Goal: Task Accomplishment & Management: Use online tool/utility

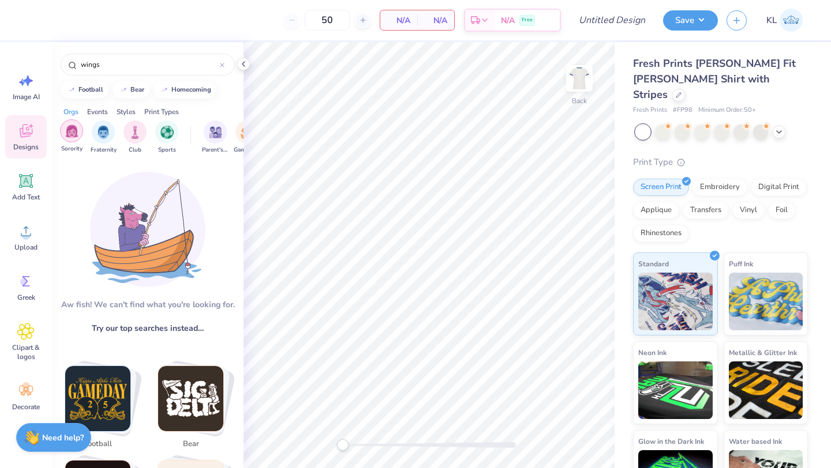
click at [76, 134] on img "filter for Sorority" at bounding box center [71, 131] width 13 height 13
click at [77, 138] on img "filter for Sorority" at bounding box center [71, 132] width 13 height 13
click at [224, 57] on div "wings" at bounding box center [148, 65] width 174 height 22
click at [224, 60] on div at bounding box center [222, 64] width 5 height 10
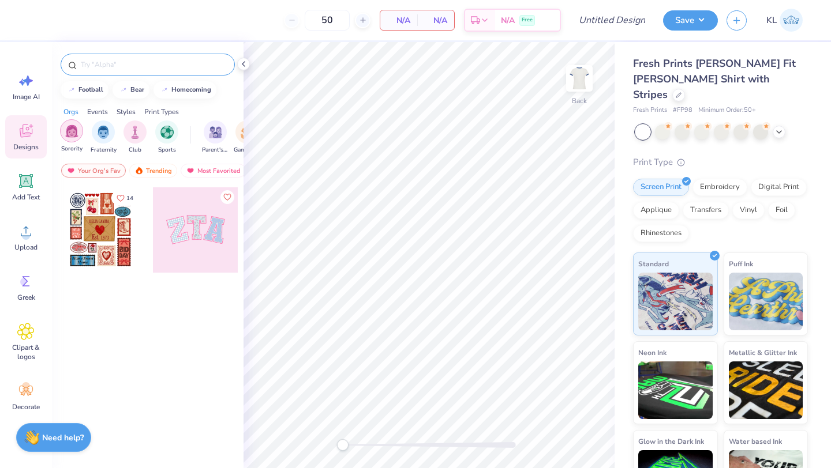
click at [73, 134] on img "filter for Sorority" at bounding box center [71, 131] width 13 height 13
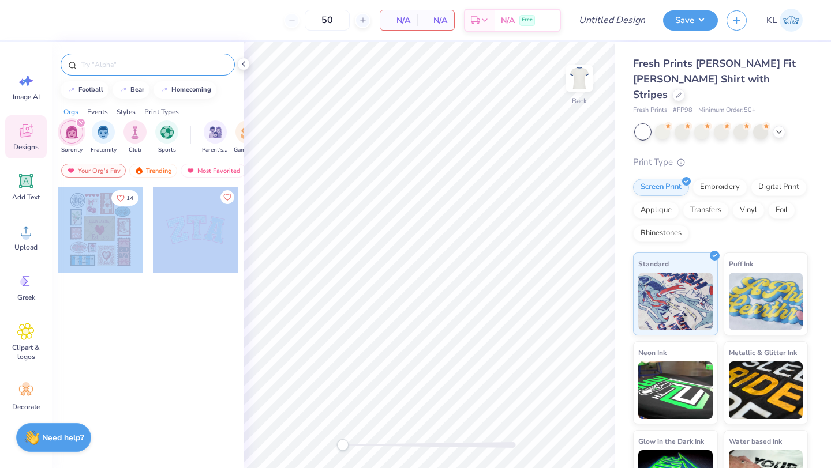
click at [457, 275] on div "50 N/A Per Item N/A Total Est. Delivery N/A Free Design Title Save KL Image AI …" at bounding box center [415, 234] width 831 height 468
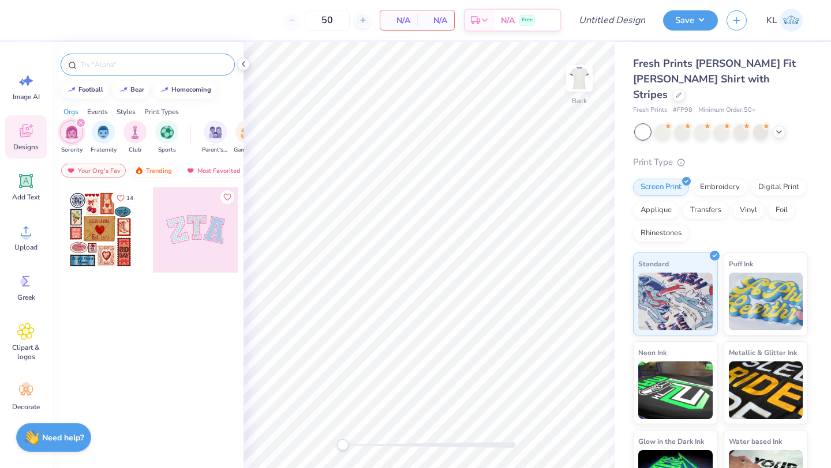
click at [79, 239] on div at bounding box center [100, 229] width 85 height 85
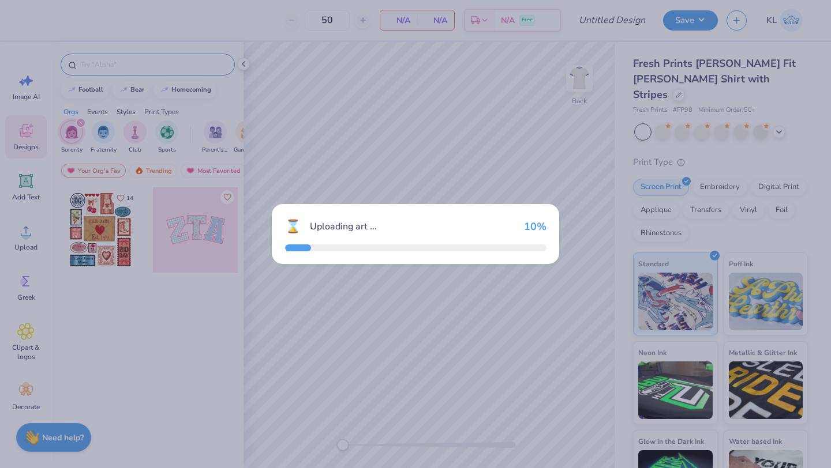
click at [79, 239] on div "⌛ Uploading art ... 10 %" at bounding box center [415, 234] width 831 height 468
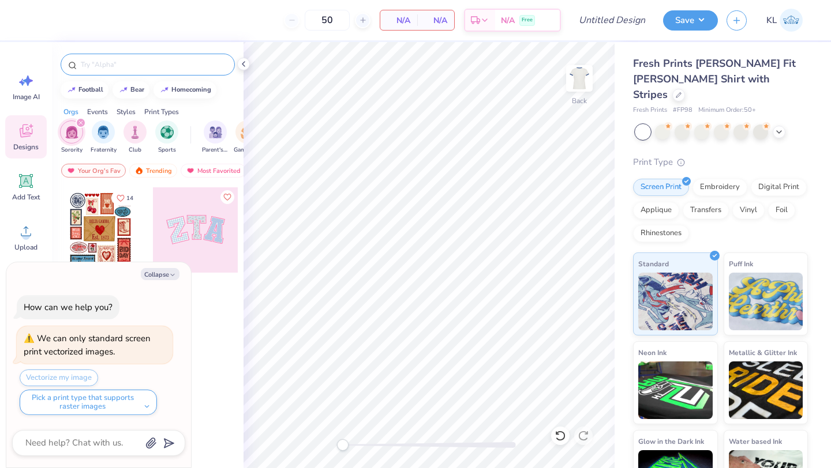
click at [205, 224] on div at bounding box center [195, 229] width 85 height 85
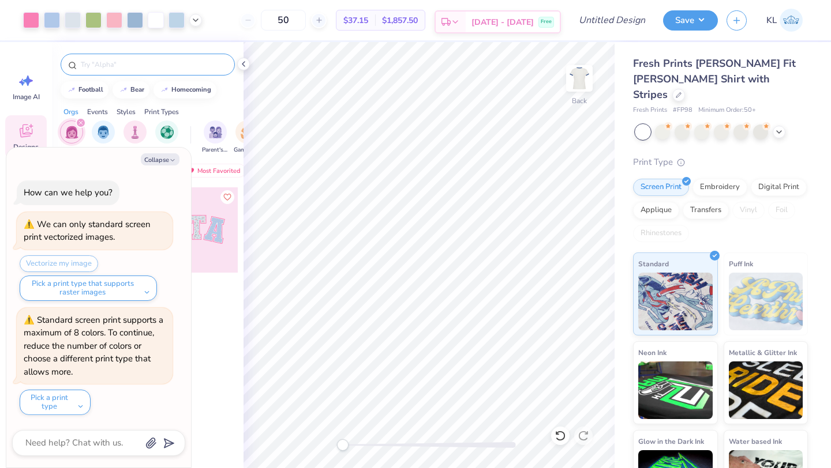
type textarea "x"
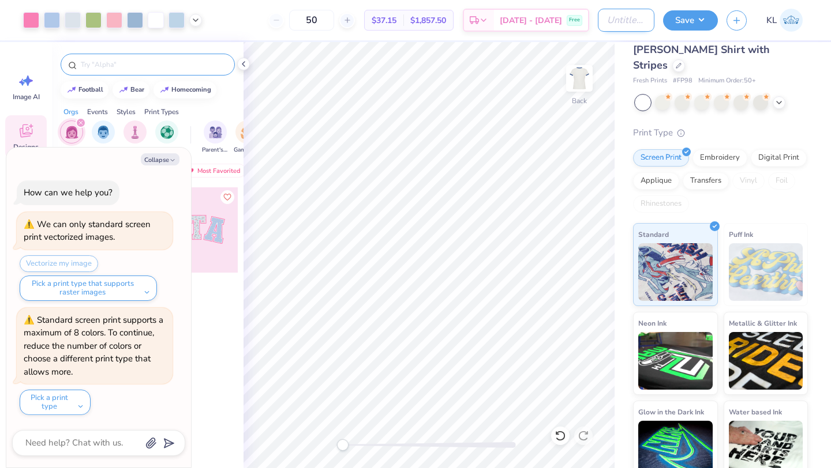
click at [602, 20] on input "Design Title" at bounding box center [626, 20] width 57 height 23
type input "Made in Heaven"
type textarea "x"
click at [631, 23] on input "Made in Heaven" at bounding box center [626, 20] width 57 height 23
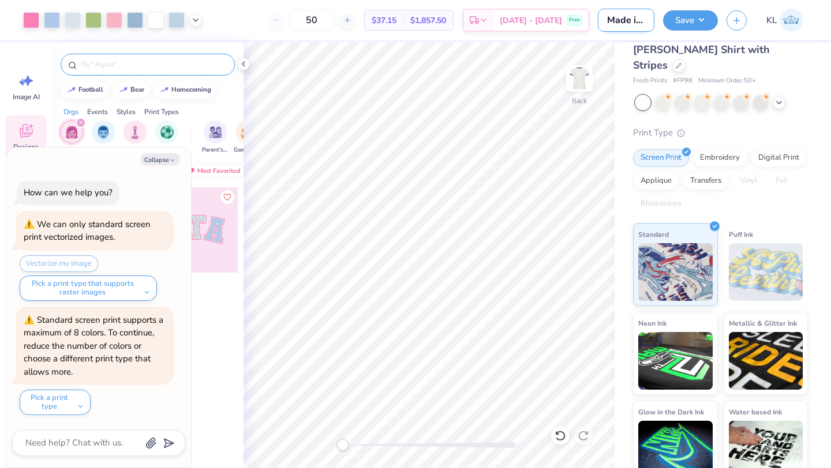
click at [631, 23] on input "Made in Heaven" at bounding box center [626, 20] width 57 height 23
type textarea "x"
type input "Z"
type textarea "x"
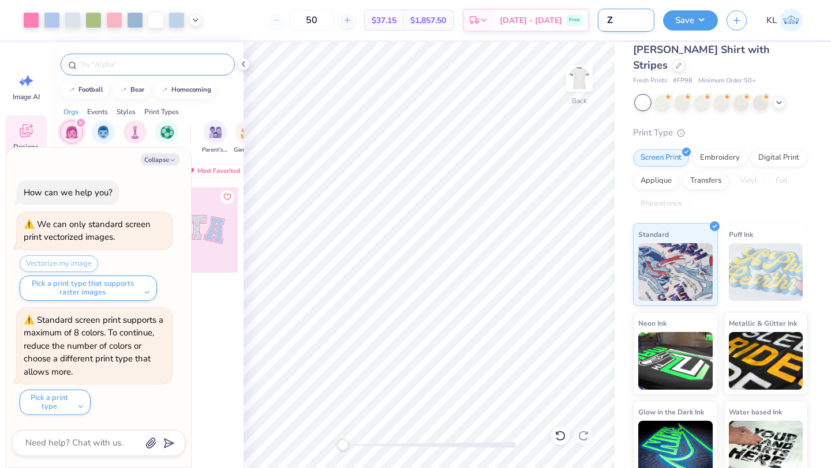
type input "ZT"
type textarea "x"
type input "ZTA"
type textarea "x"
type input "ZTA"
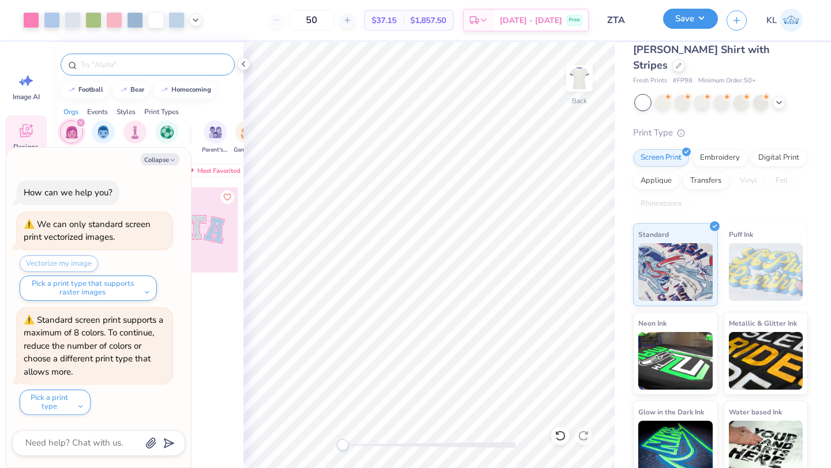
click at [703, 17] on button "Save" at bounding box center [690, 19] width 55 height 20
type textarea "x"
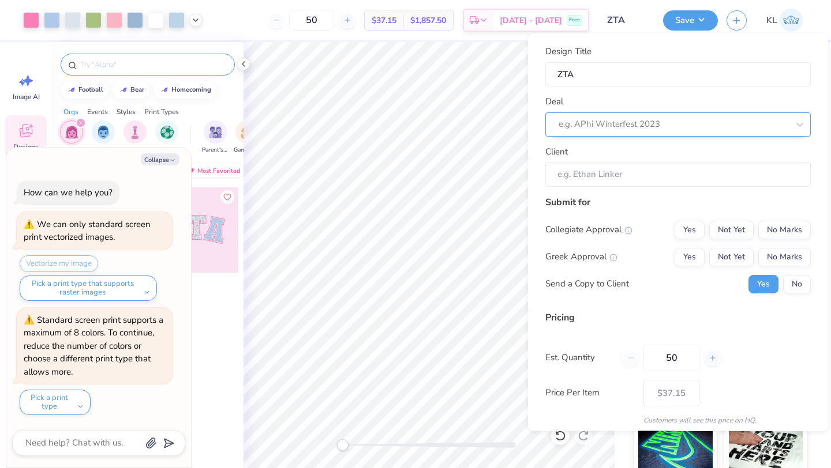
click at [611, 133] on div "e.g. APhi Winterfest 2023" at bounding box center [677, 124] width 265 height 24
click at [669, 92] on div "Design Title ZTA Deal e.g. APhi Winterfest 2023 Client" at bounding box center [677, 116] width 265 height 142
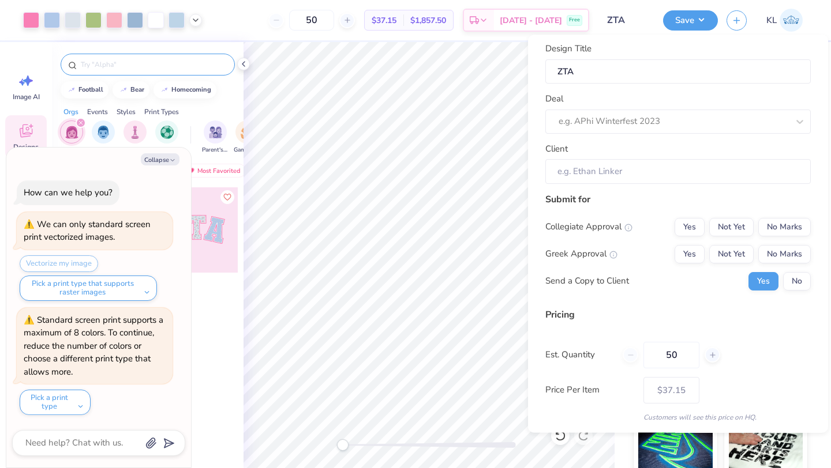
scroll to position [0, 0]
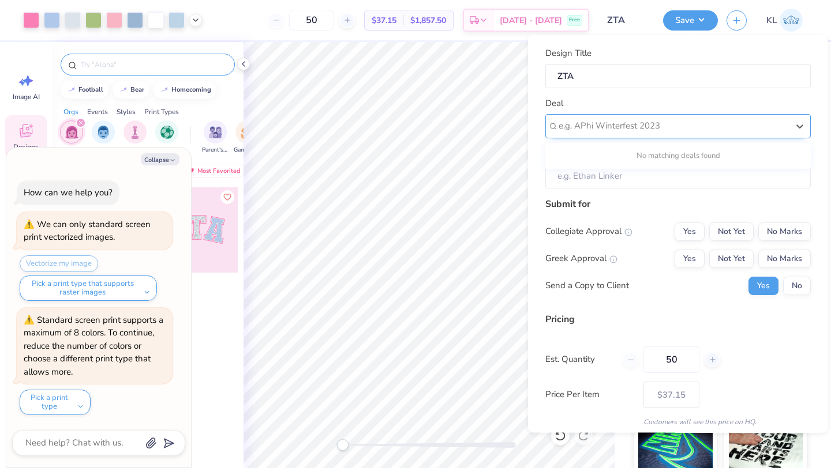
click at [712, 126] on div at bounding box center [673, 126] width 230 height 16
type input "adpi"
click at [722, 112] on div "Deal Use Up and Down to choose options, press Enter to select the currently foc…" at bounding box center [677, 118] width 265 height 42
click at [782, 25] on img at bounding box center [790, 20] width 23 height 23
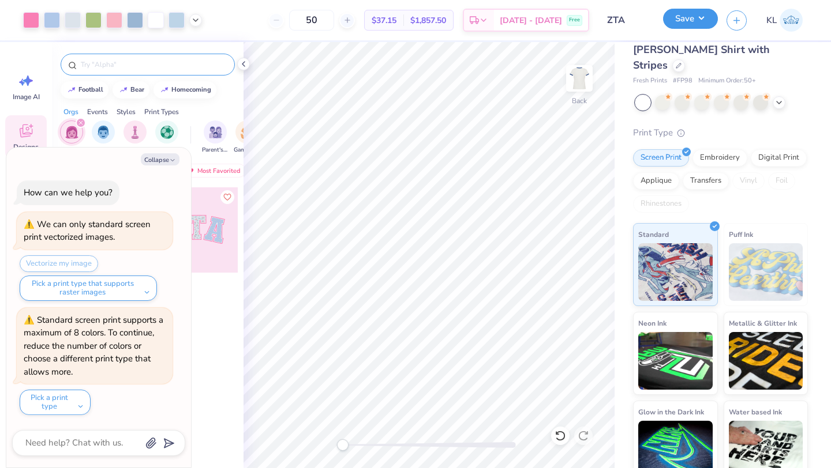
click at [682, 20] on button "Save" at bounding box center [690, 19] width 55 height 20
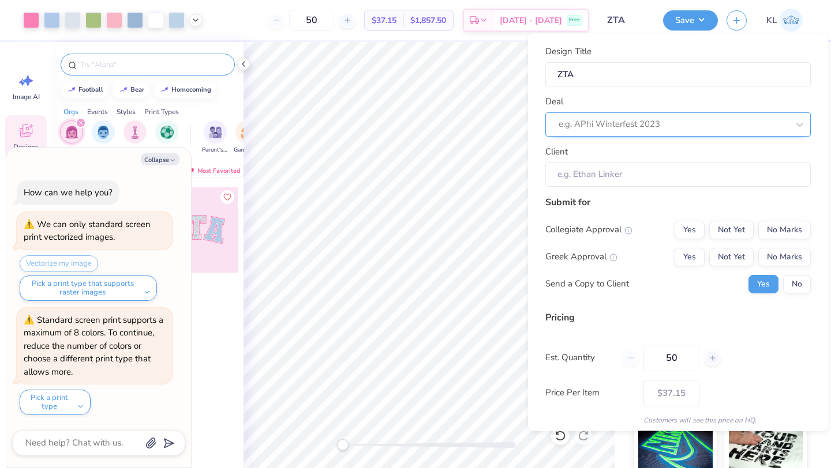
click at [675, 115] on div "e.g. APhi Winterfest 2023" at bounding box center [673, 124] width 232 height 18
click at [627, 153] on div "ZTA" at bounding box center [678, 154] width 256 height 19
type textarea "x"
type input "Kaia Lain"
type input "– –"
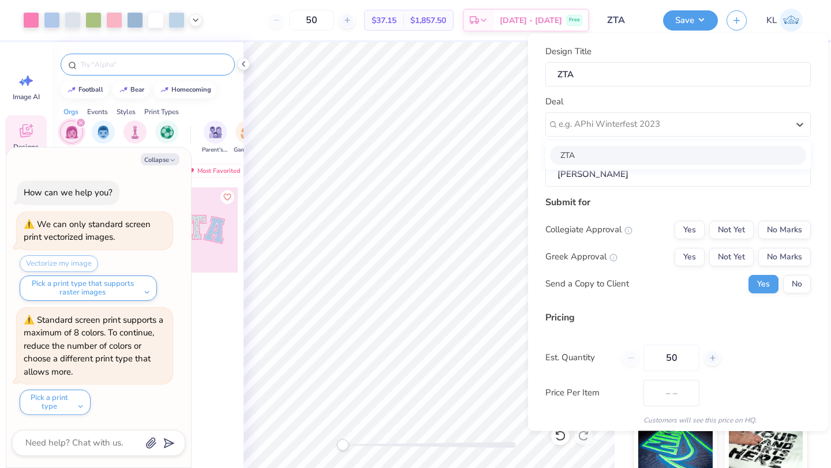
type textarea "x"
type input "$44.06"
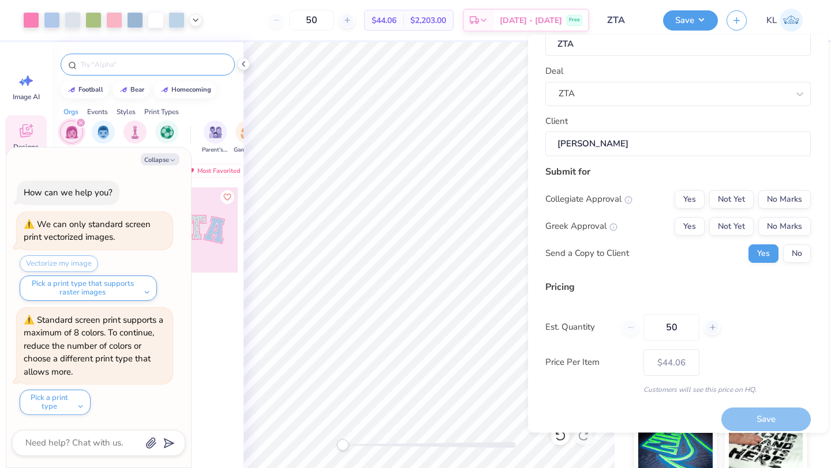
scroll to position [35, 0]
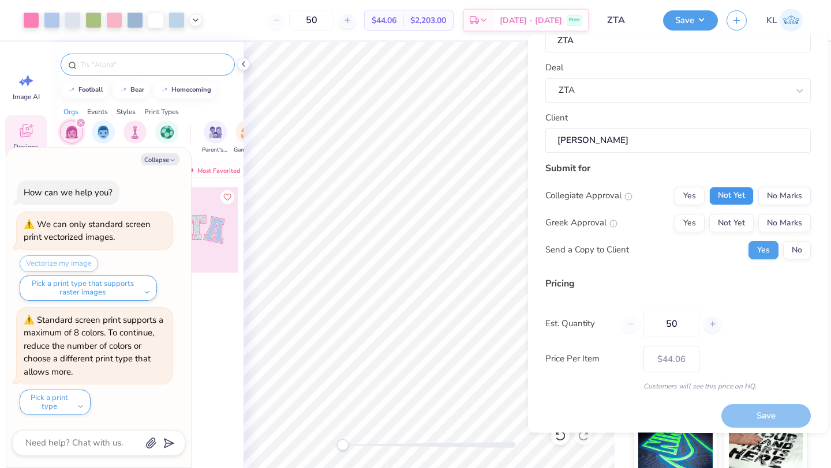
click at [737, 197] on button "Not Yet" at bounding box center [731, 196] width 44 height 18
click at [739, 226] on button "Not Yet" at bounding box center [731, 223] width 44 height 18
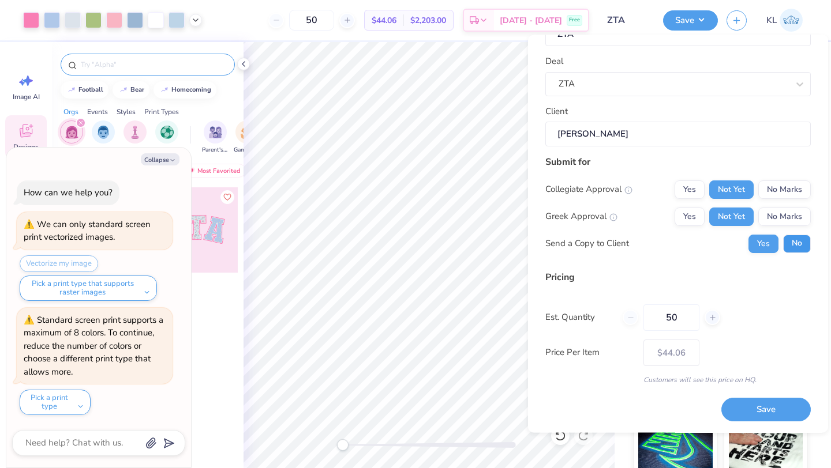
click at [797, 246] on button "No" at bounding box center [797, 244] width 28 height 18
click at [756, 408] on button "Save" at bounding box center [765, 411] width 89 height 24
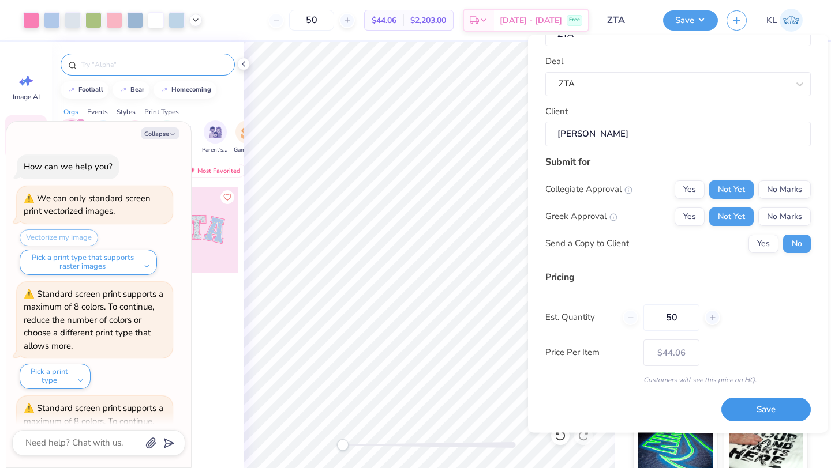
scroll to position [88, 0]
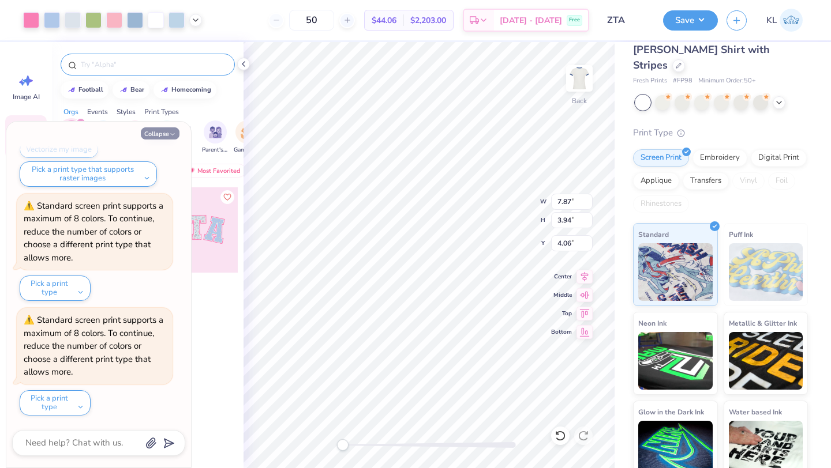
click at [168, 133] on button "Collapse" at bounding box center [160, 133] width 39 height 12
type textarea "x"
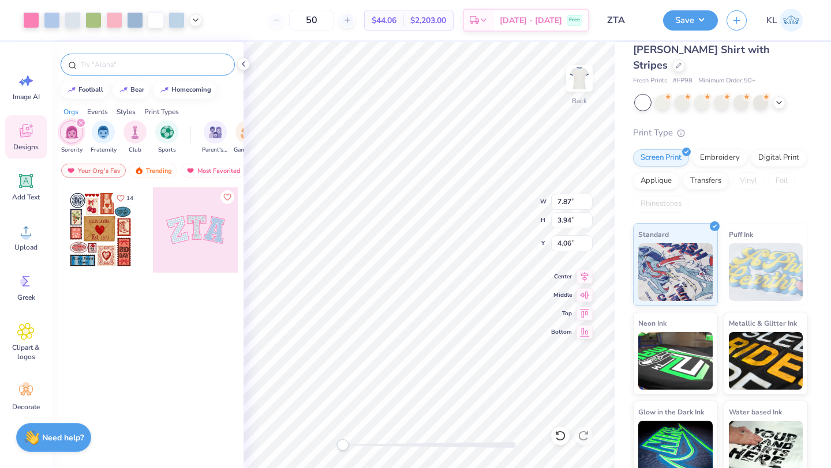
click at [76, 119] on div "Sorority Fraternity Club Sports Parent's Weekend Game Day Philanthropy PR & Gen…" at bounding box center [148, 138] width 192 height 43
click at [81, 125] on icon "filter for Sorority" at bounding box center [80, 123] width 5 height 5
click at [147, 168] on div "Trending" at bounding box center [153, 171] width 48 height 14
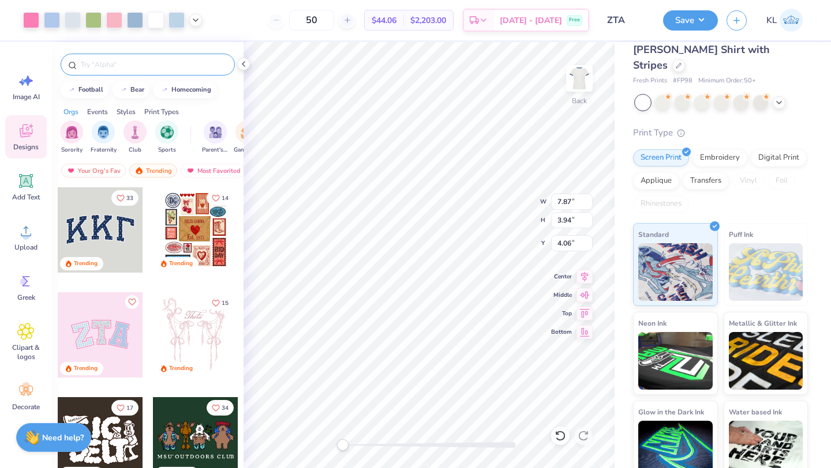
click at [117, 230] on div at bounding box center [100, 229] width 85 height 85
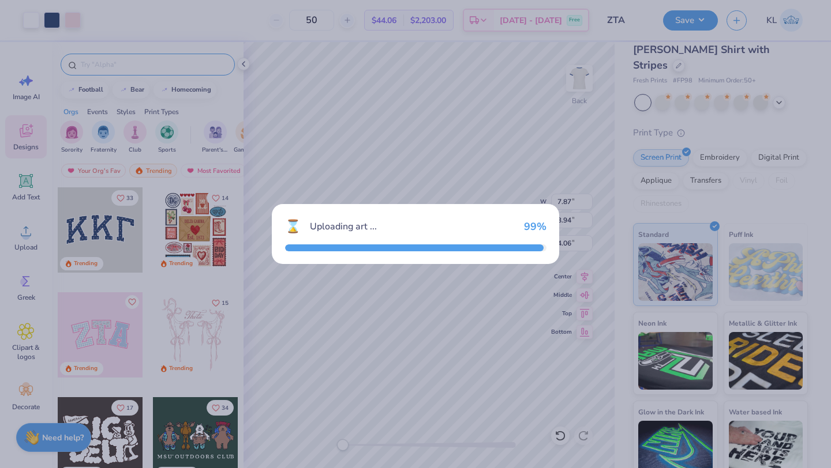
type input "8.46"
type input "3.71"
type input "3.00"
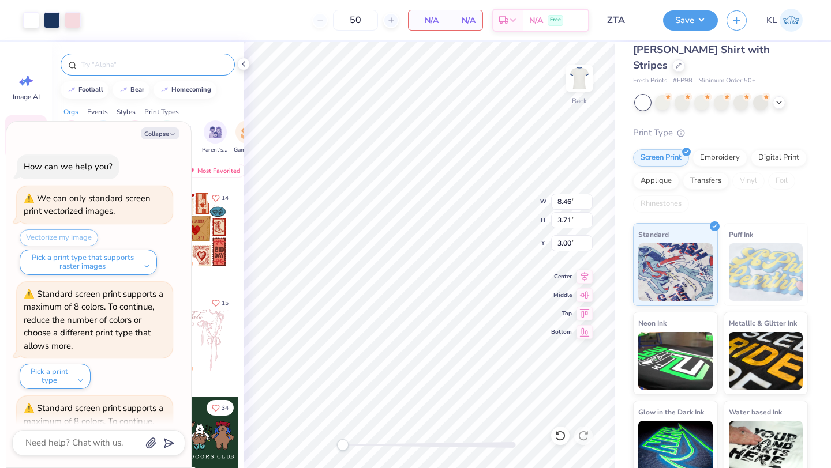
scroll to position [203, 0]
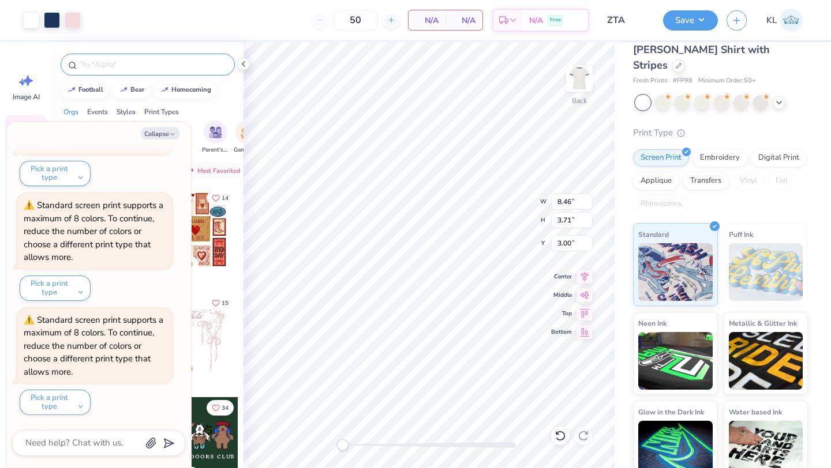
type textarea "x"
type input "7.87"
type input "3.94"
type input "4.06"
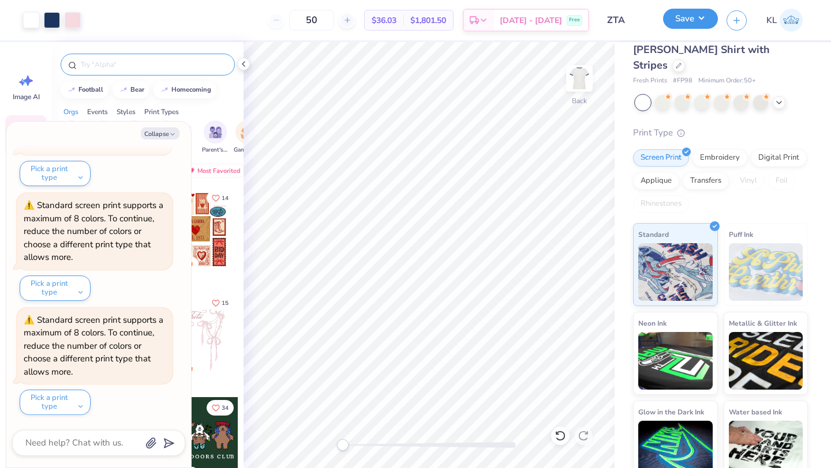
click at [679, 27] on button "Save" at bounding box center [690, 19] width 55 height 20
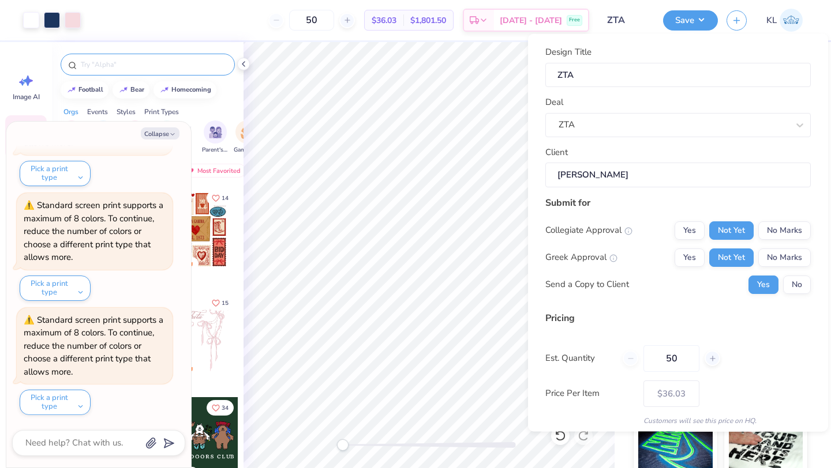
scroll to position [42, 0]
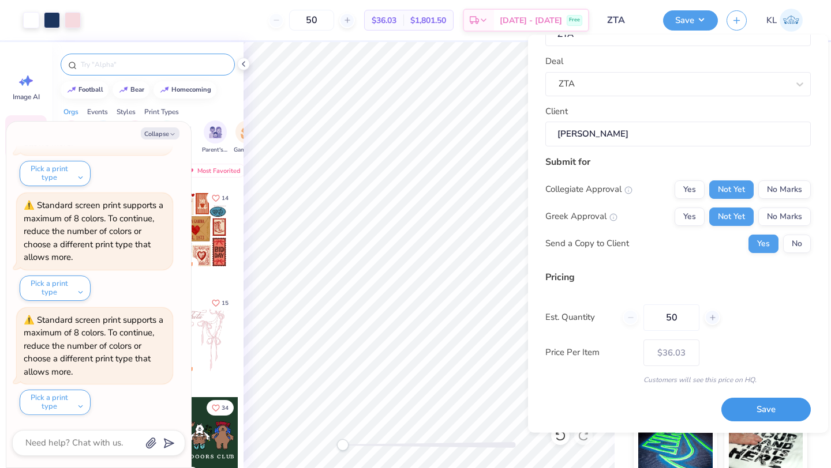
click at [768, 408] on button "Save" at bounding box center [765, 411] width 89 height 24
type textarea "x"
type input "– –"
type textarea "x"
type input "$36.03"
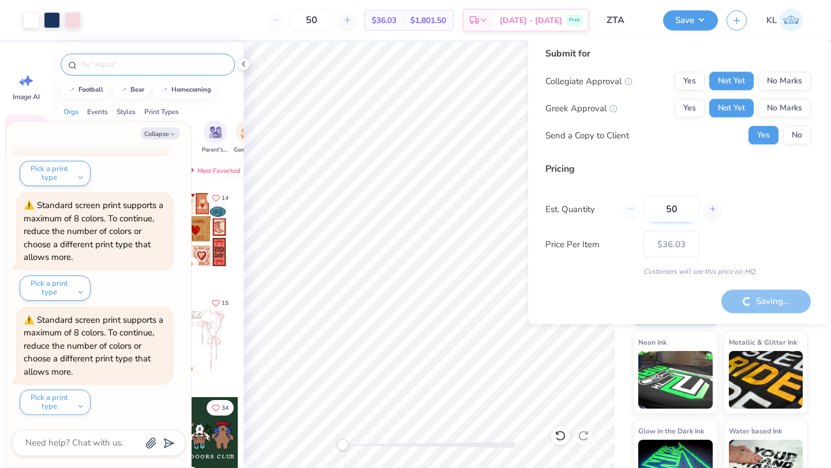
type textarea "x"
type input "– –"
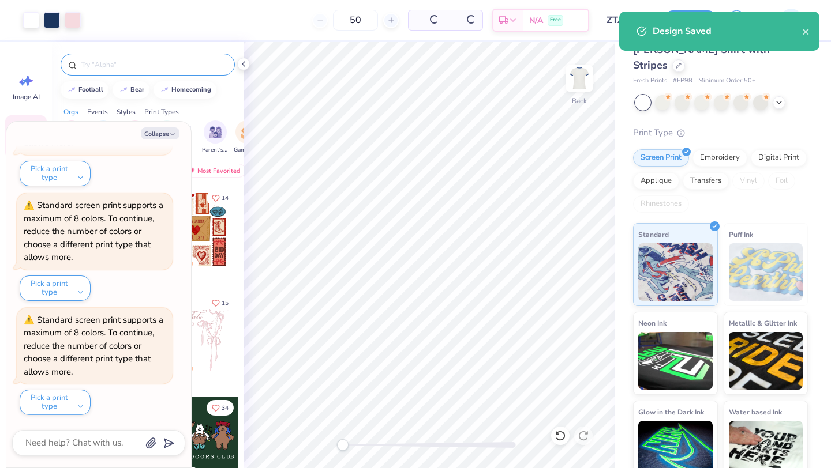
type textarea "x"
click at [802, 35] on icon "close" at bounding box center [806, 31] width 8 height 9
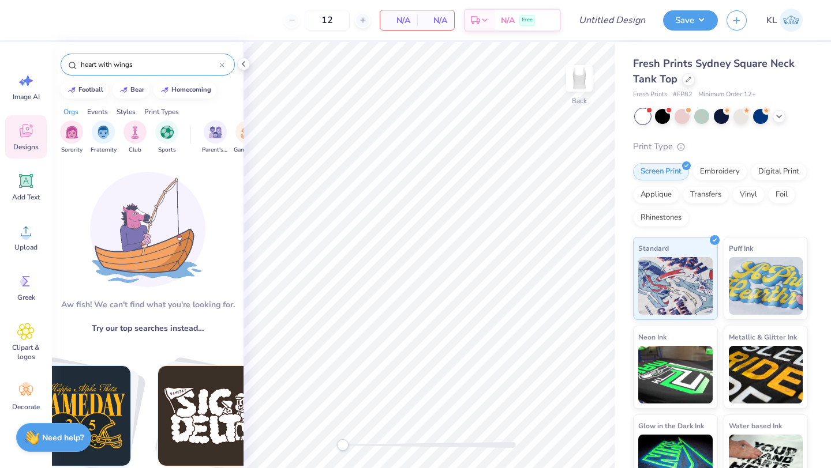
click at [152, 63] on input "heart with wings" at bounding box center [150, 65] width 140 height 12
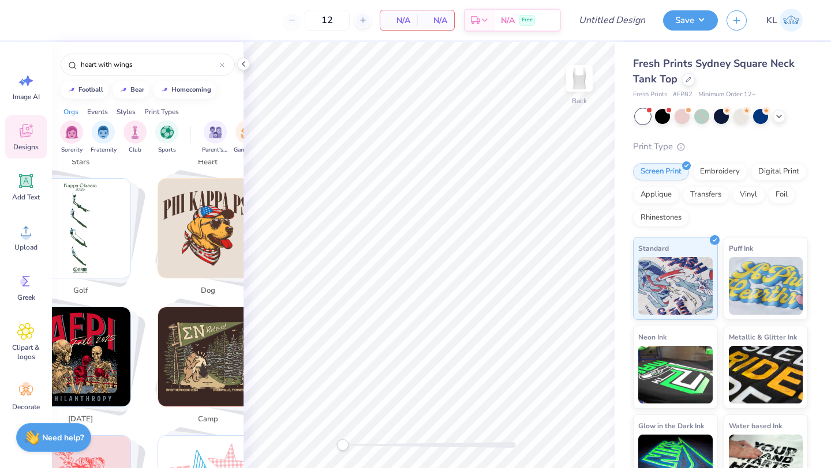
scroll to position [938, 0]
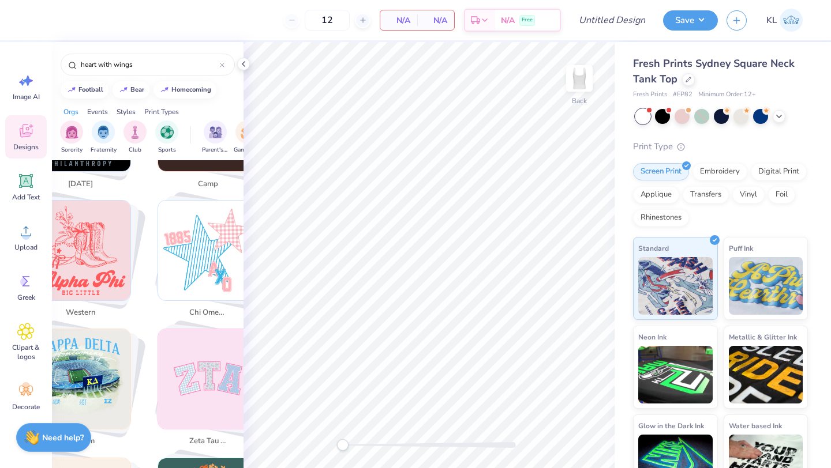
click at [193, 268] on img "Stack Card Button chi omega" at bounding box center [208, 251] width 100 height 100
click at [182, 262] on img "Stack Card Button chi omega" at bounding box center [208, 251] width 100 height 100
click at [193, 240] on img "Stack Card Button chi omega" at bounding box center [208, 251] width 100 height 100
drag, startPoint x: 142, startPoint y: 301, endPoint x: 142, endPoint y: 285, distance: 16.2
click at [142, 301] on div "western" at bounding box center [85, 261] width 122 height 123
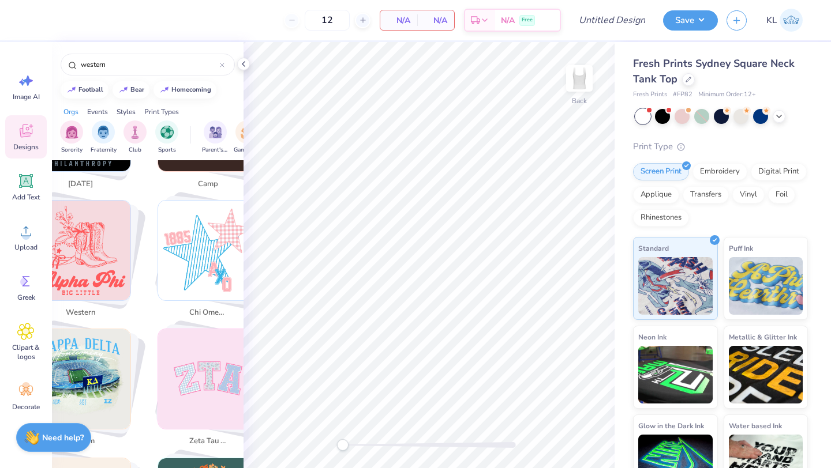
click at [186, 257] on img "Stack Card Button chi omega" at bounding box center [208, 251] width 100 height 100
type input "chi omega"
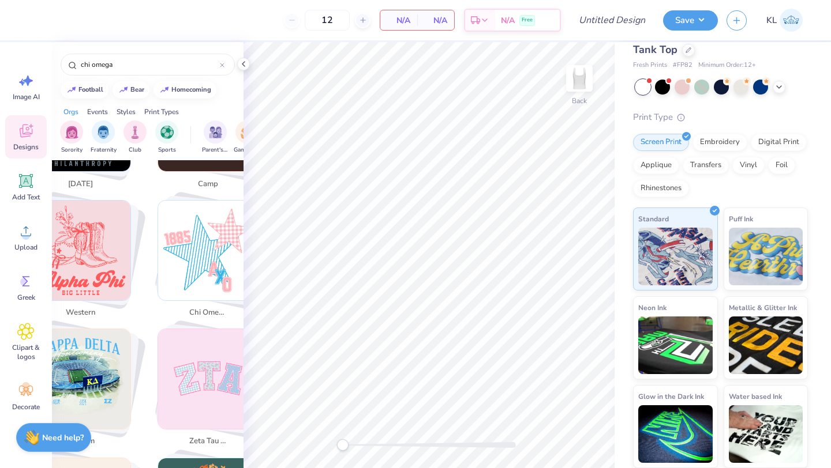
scroll to position [0, 0]
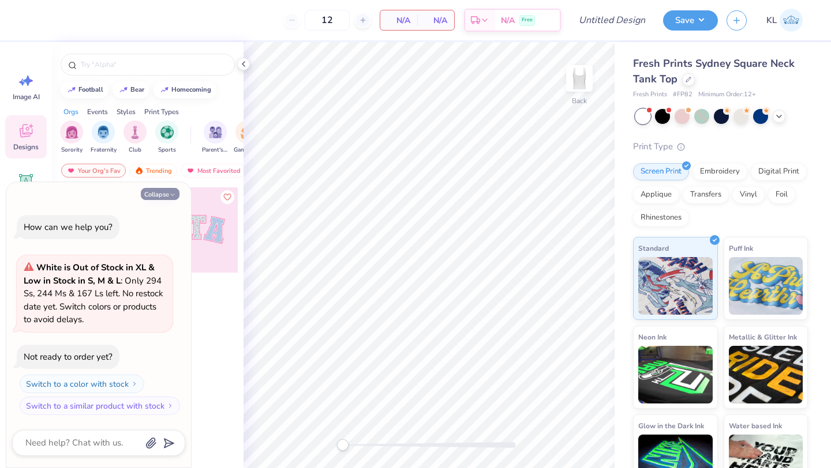
click at [170, 194] on icon "button" at bounding box center [172, 195] width 7 height 7
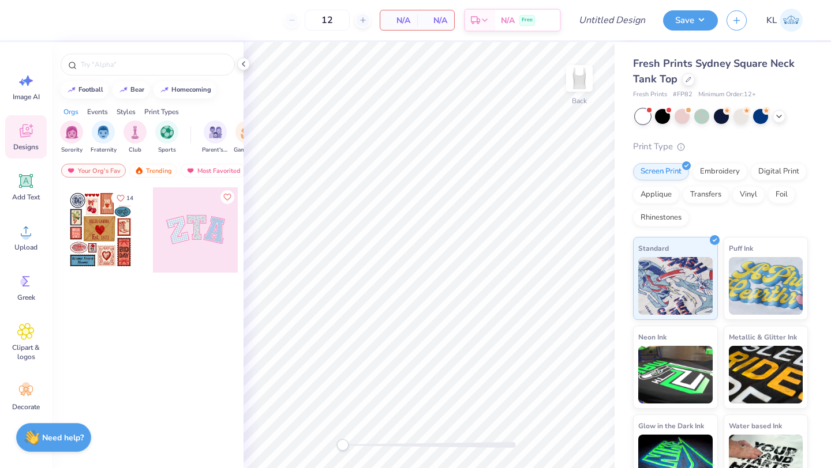
click at [95, 230] on div at bounding box center [100, 229] width 85 height 85
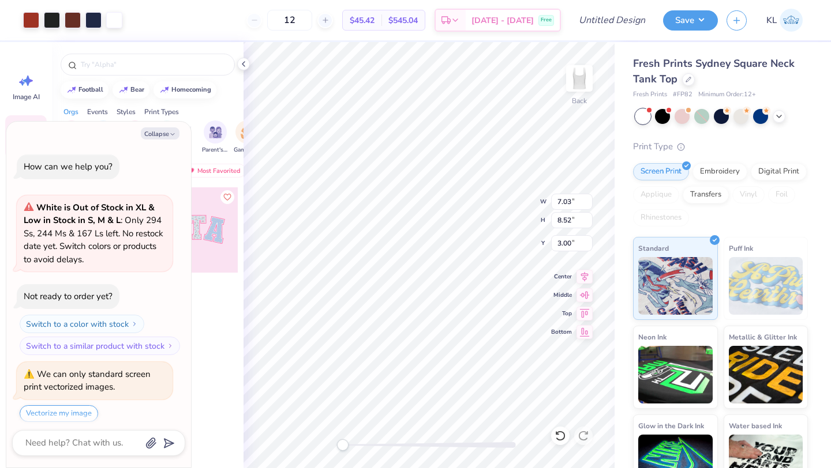
scroll to position [35, 0]
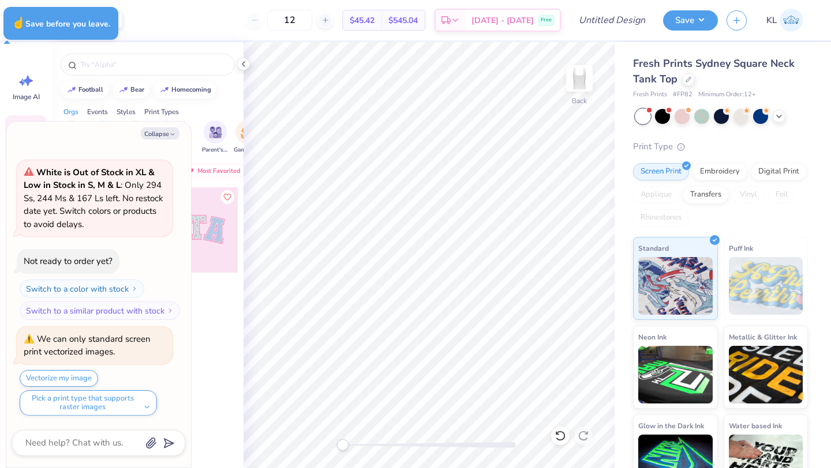
type textarea "x"
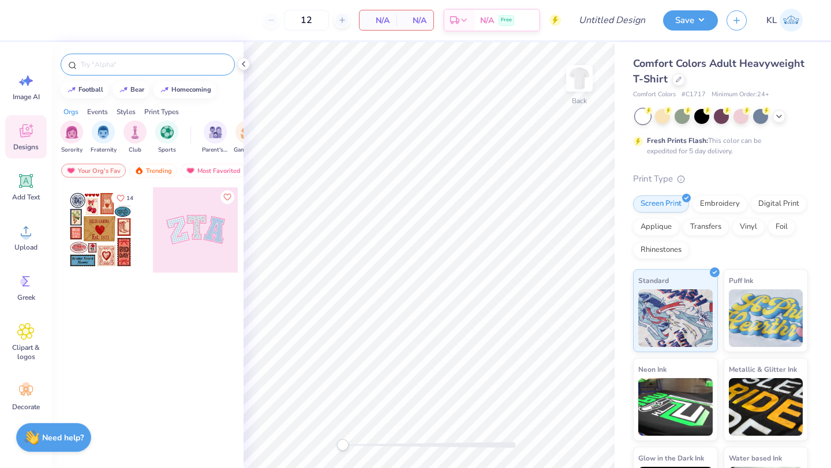
click at [160, 63] on input "text" at bounding box center [154, 65] width 148 height 12
type input "delta sigma theta"
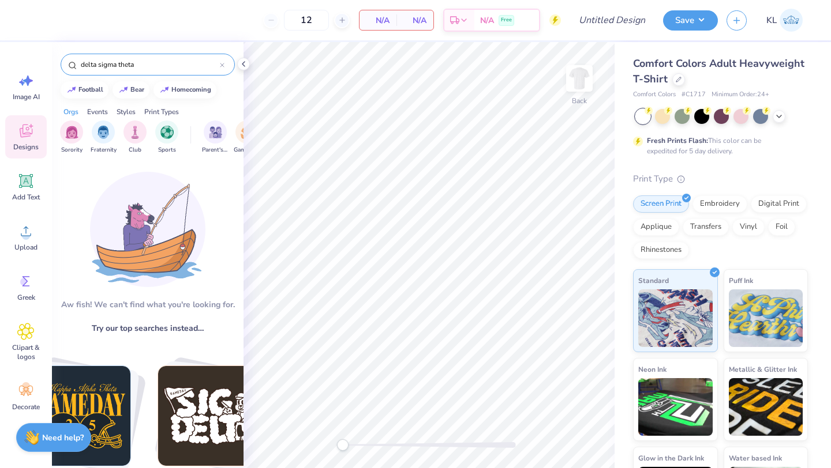
scroll to position [126, 0]
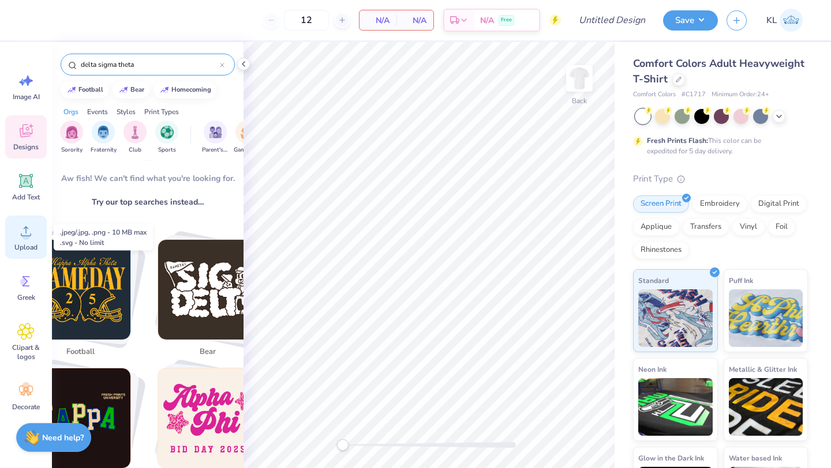
click at [25, 243] on span "Upload" at bounding box center [25, 247] width 23 height 9
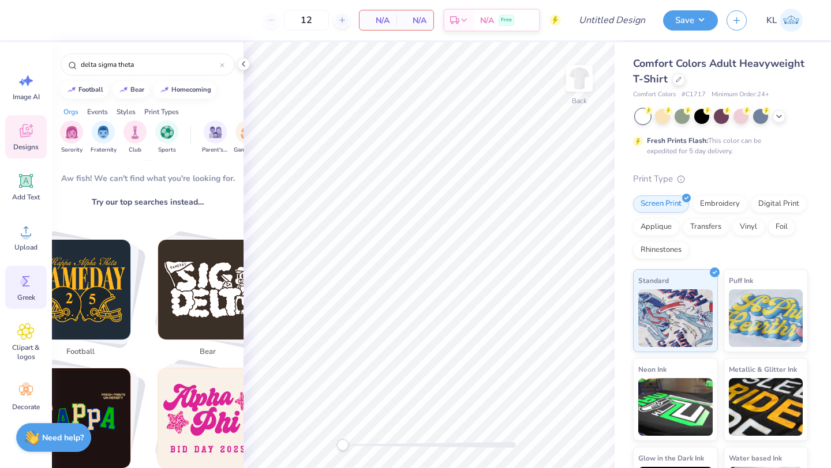
click at [25, 290] on div "Greek" at bounding box center [26, 287] width 42 height 43
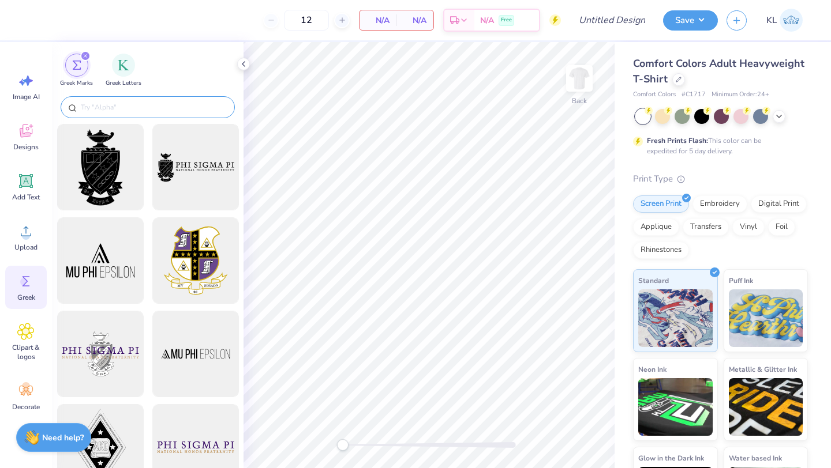
click at [160, 105] on input "text" at bounding box center [154, 108] width 148 height 12
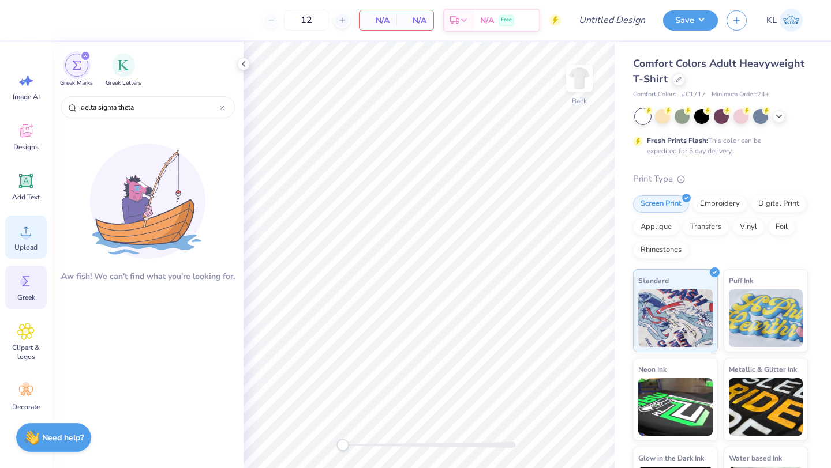
type input "delta sigma theta"
click at [23, 251] on span "Upload" at bounding box center [25, 247] width 23 height 9
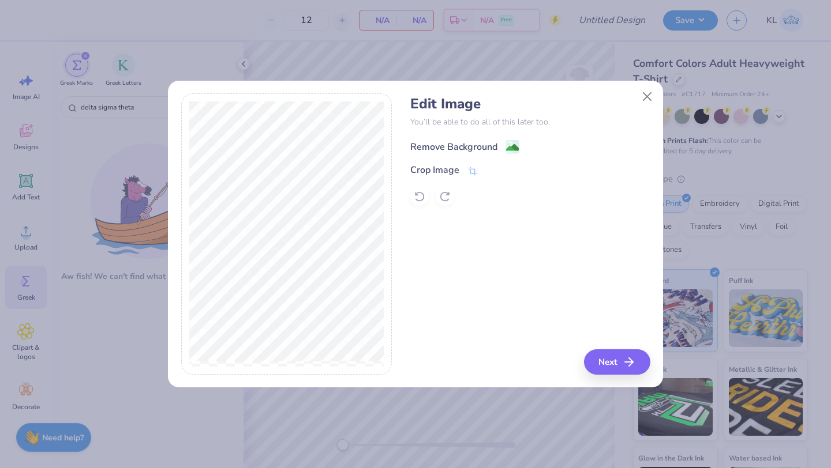
click at [496, 145] on div "Remove Background" at bounding box center [453, 147] width 87 height 14
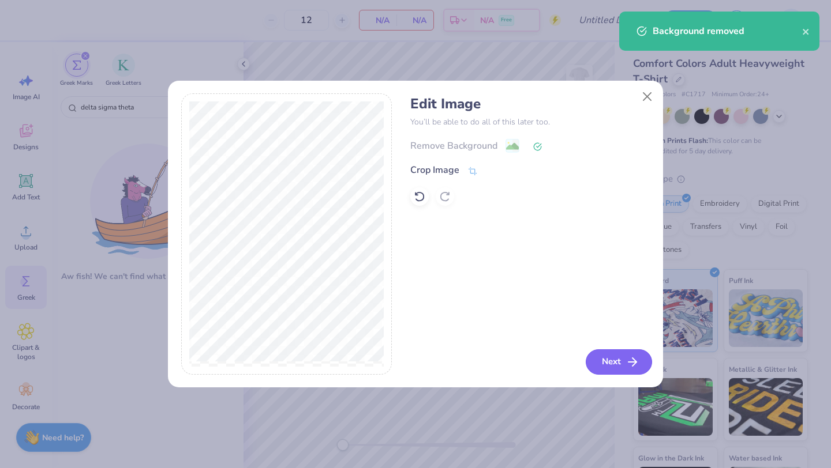
click at [613, 363] on button "Next" at bounding box center [618, 362] width 66 height 25
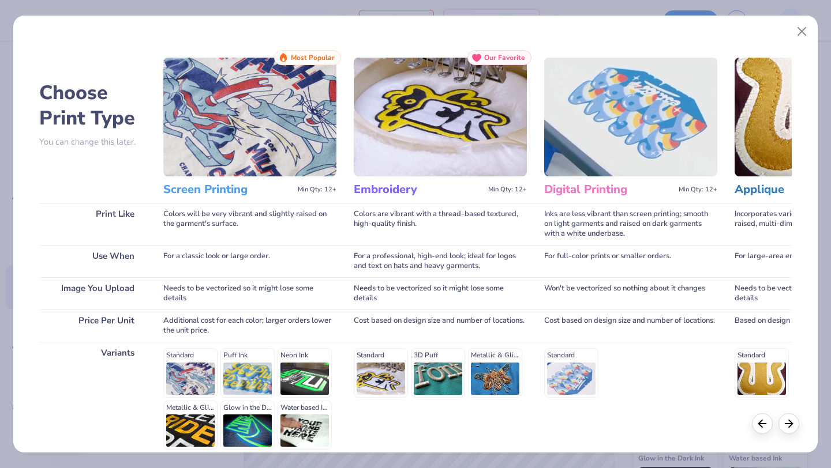
click at [256, 131] on img at bounding box center [249, 117] width 173 height 119
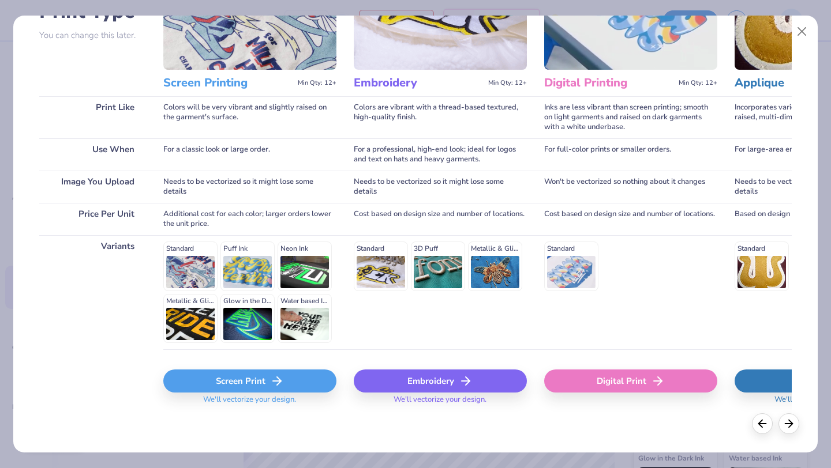
click at [256, 383] on div "Screen Print" at bounding box center [249, 381] width 173 height 23
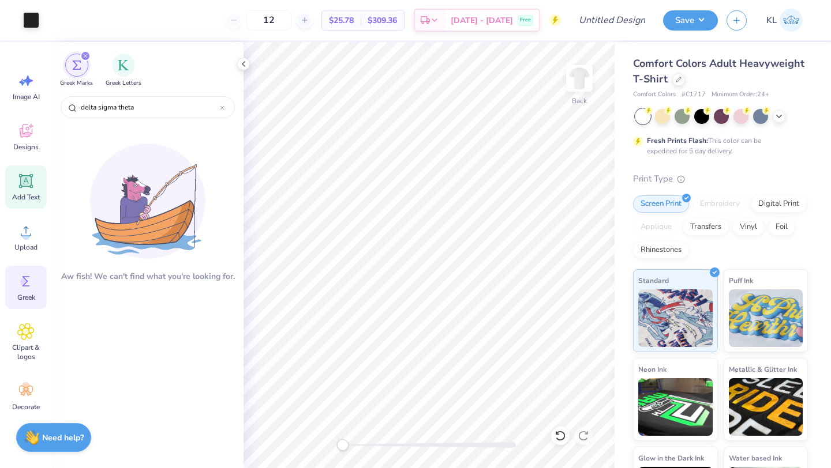
click at [15, 194] on span "Add Text" at bounding box center [26, 197] width 28 height 9
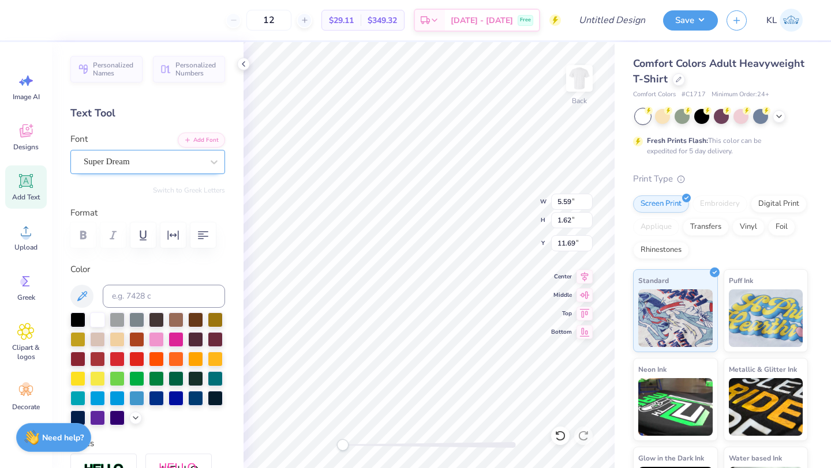
click at [139, 162] on div "Super Dream" at bounding box center [142, 162] width 121 height 18
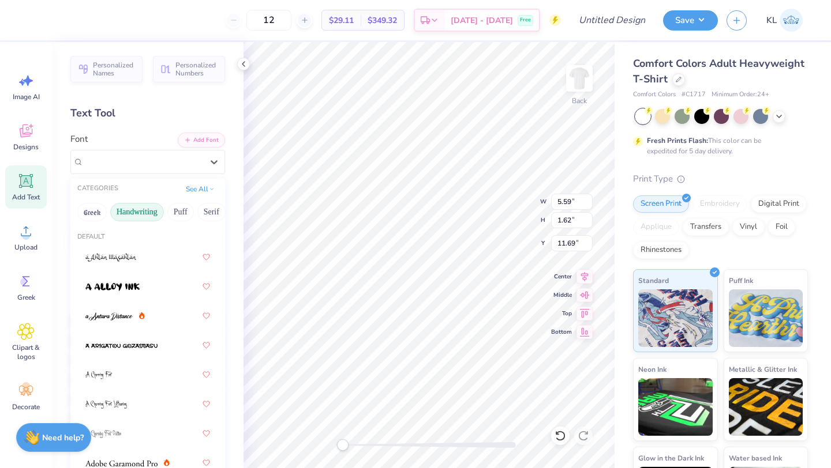
click at [132, 216] on button "Handwriting" at bounding box center [137, 212] width 54 height 18
click at [99, 212] on button "Greek" at bounding box center [91, 212] width 29 height 18
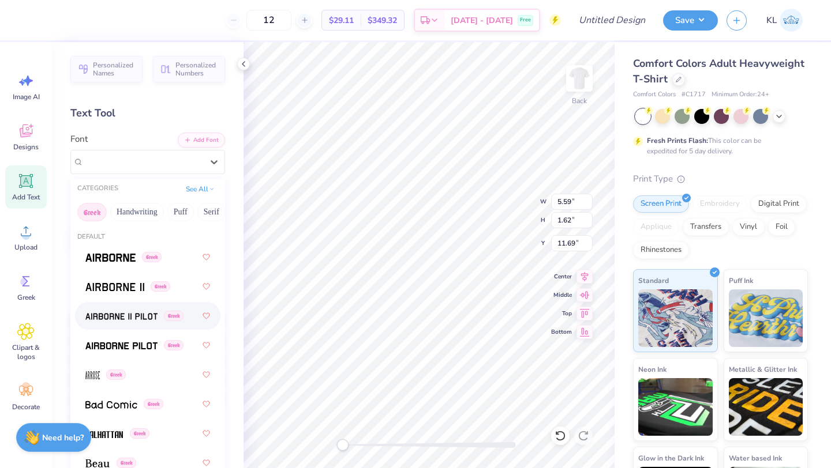
click at [123, 314] on img at bounding box center [121, 317] width 72 height 8
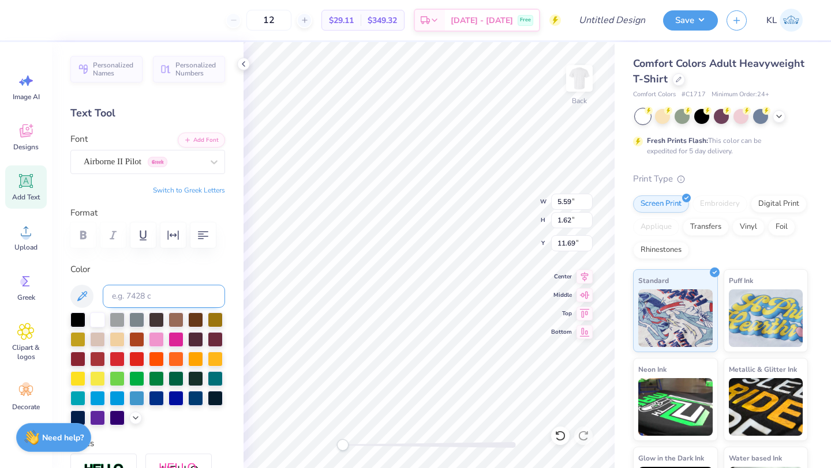
type textarea "T"
type textarea "BROTHERS"
click at [77, 321] on div at bounding box center [77, 318] width 15 height 15
click at [136, 163] on div "Airborne II Pilot Greek" at bounding box center [142, 162] width 121 height 18
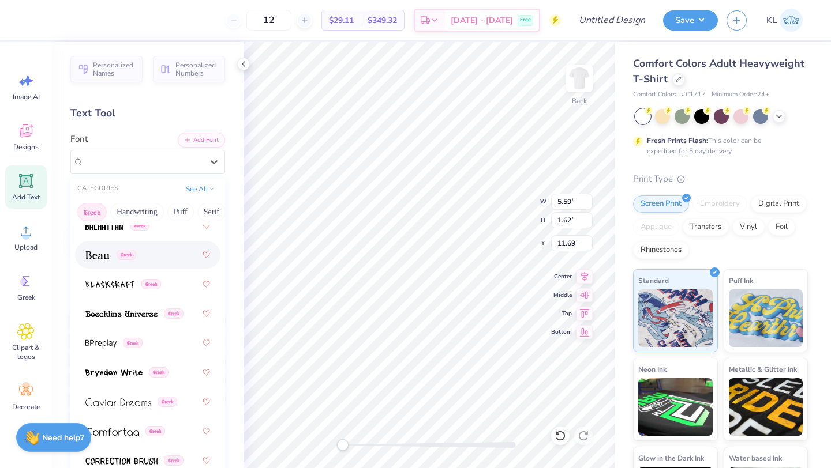
scroll to position [209, 0]
click at [112, 307] on span at bounding box center [121, 313] width 72 height 12
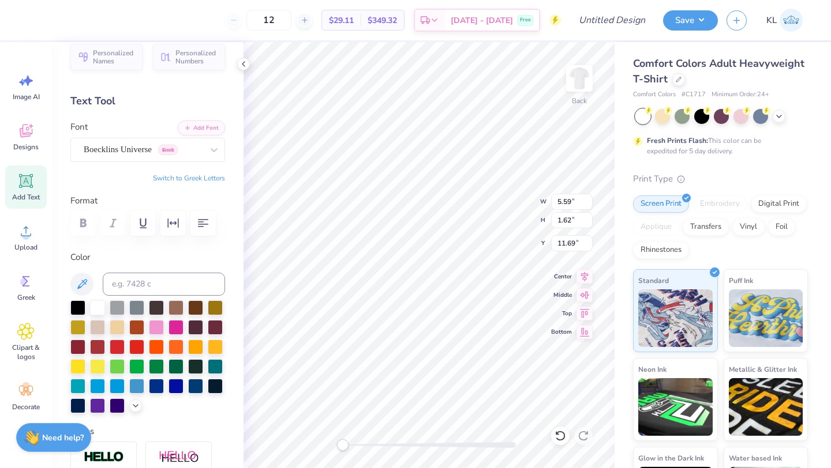
scroll to position [14, 0]
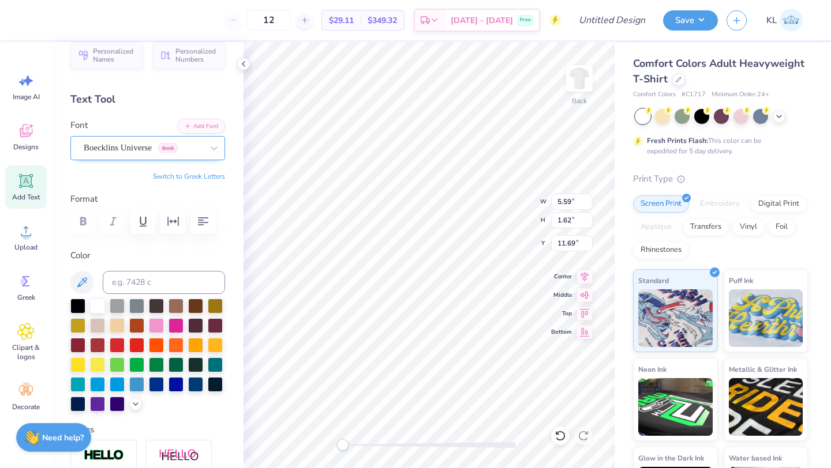
click at [147, 154] on div "Boecklins Universe Greek" at bounding box center [142, 148] width 121 height 18
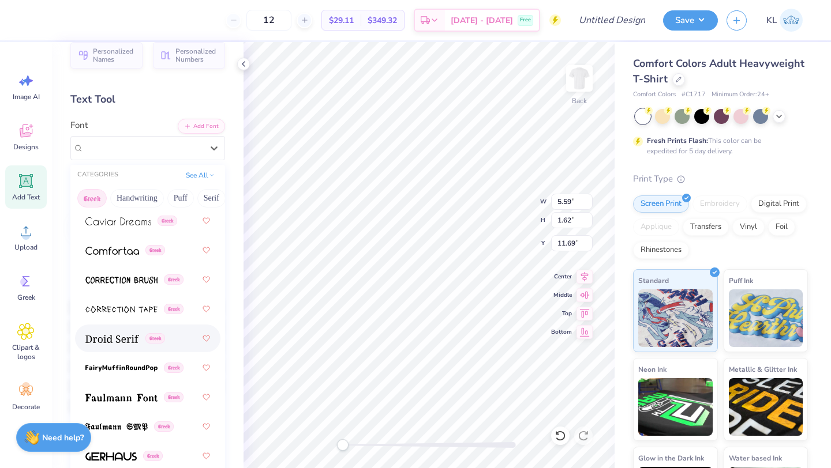
scroll to position [463, 0]
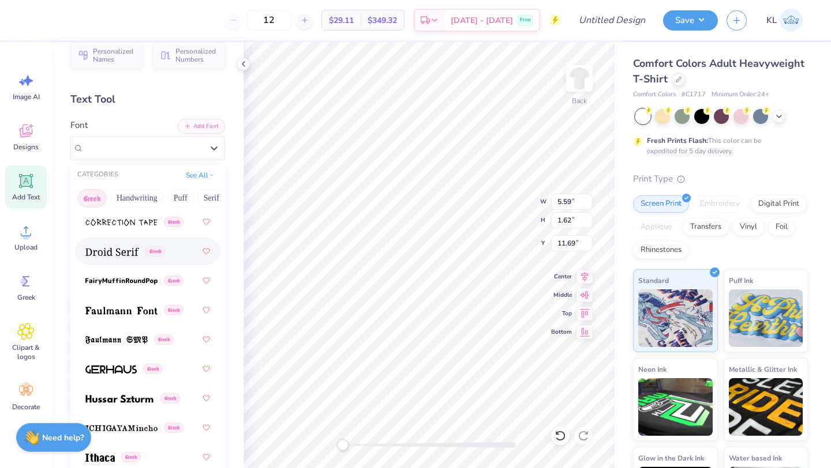
click at [118, 253] on img at bounding box center [112, 252] width 54 height 8
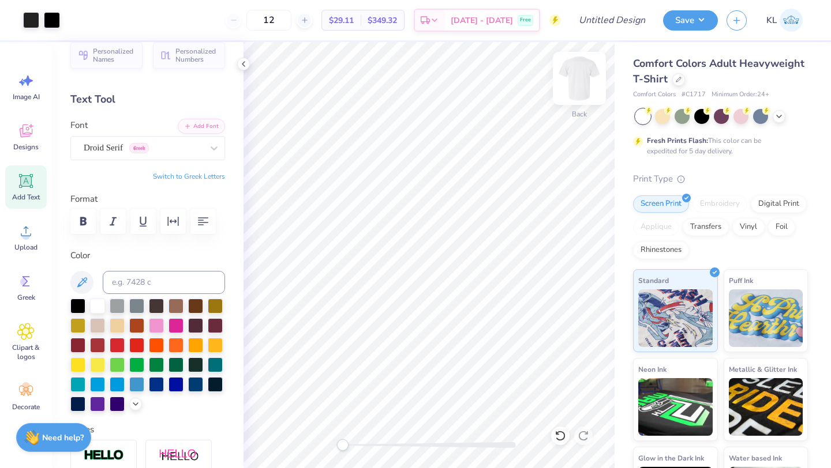
click at [580, 81] on img at bounding box center [579, 78] width 46 height 46
click at [28, 182] on icon at bounding box center [26, 181] width 14 height 14
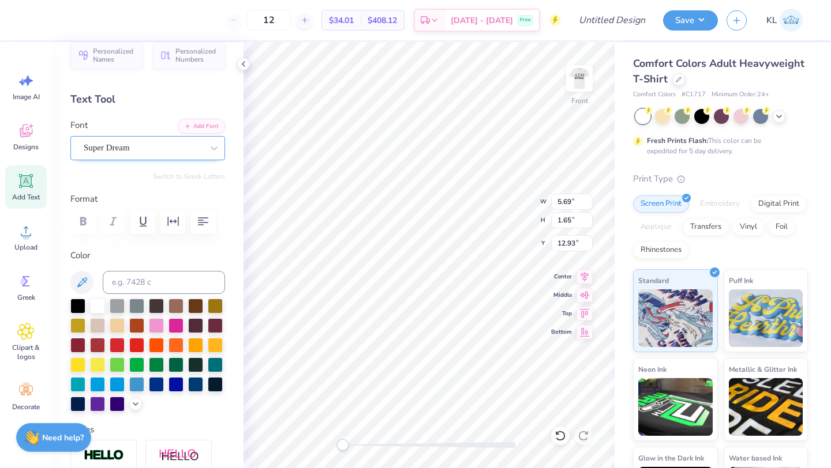
click at [169, 153] on div "Super Dream" at bounding box center [142, 148] width 121 height 18
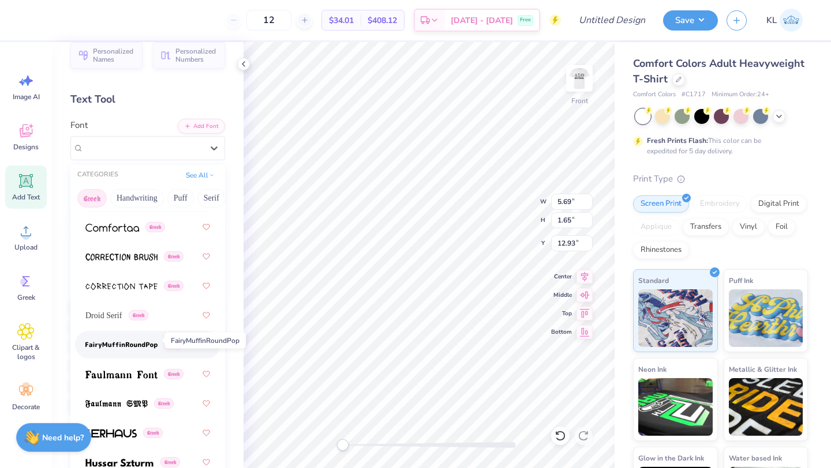
scroll to position [404, 0]
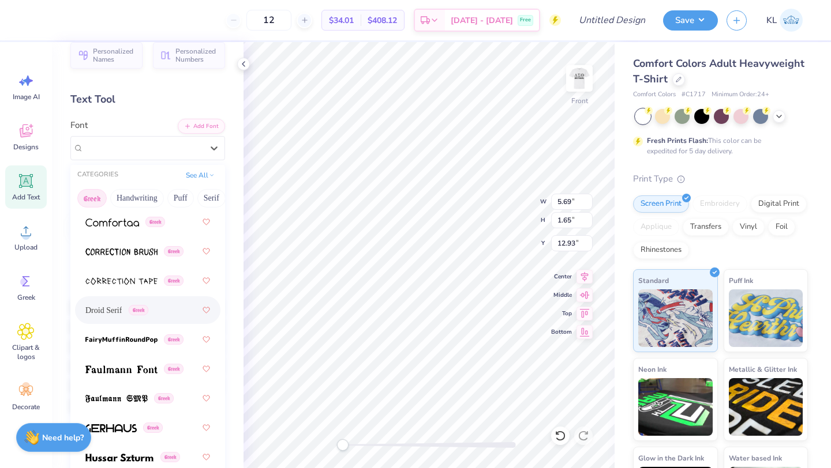
click at [98, 318] on div "Droid Serif Greek" at bounding box center [147, 310] width 125 height 21
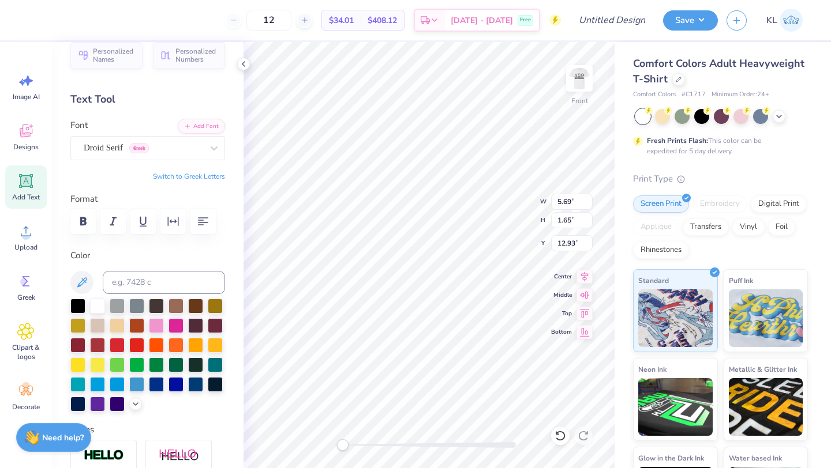
scroll to position [0, 0]
type textarea "T"
type textarea "DST Charity Bash 19-01-2022, New York"
click at [155, 386] on div at bounding box center [156, 383] width 15 height 15
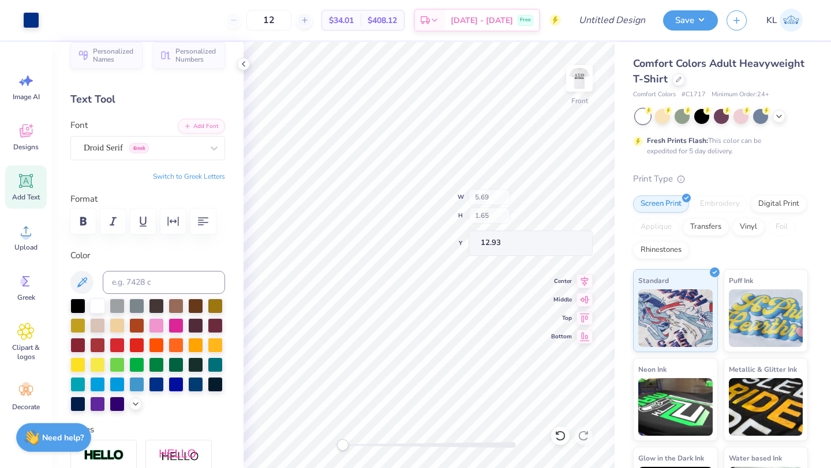
click at [622, 268] on div "Comfort Colors Adult Heavyweight T-Shirt Comfort Colors # C1717 Minimum Order: …" at bounding box center [722, 286] width 216 height 488
type textarea "DST Charity Bash 19-01-2022 New York"
click at [588, 295] on icon at bounding box center [584, 294] width 16 height 14
click at [581, 277] on icon at bounding box center [584, 275] width 16 height 14
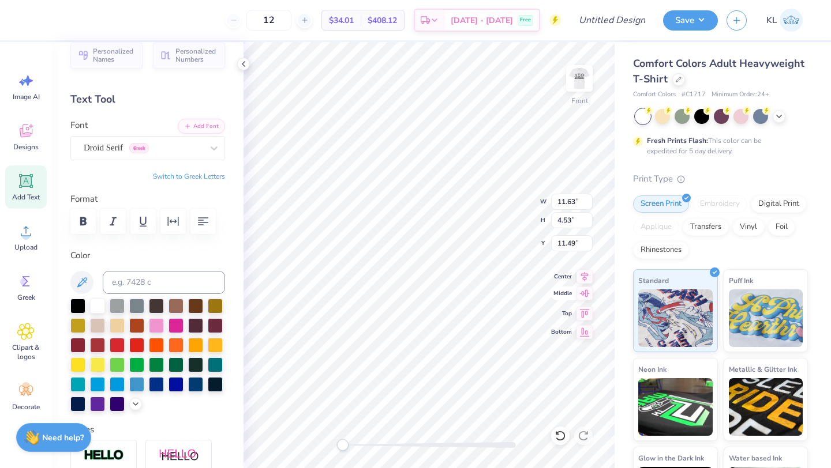
click at [585, 294] on icon at bounding box center [584, 294] width 16 height 14
click at [170, 151] on div "Droid Serif Greek" at bounding box center [142, 148] width 121 height 18
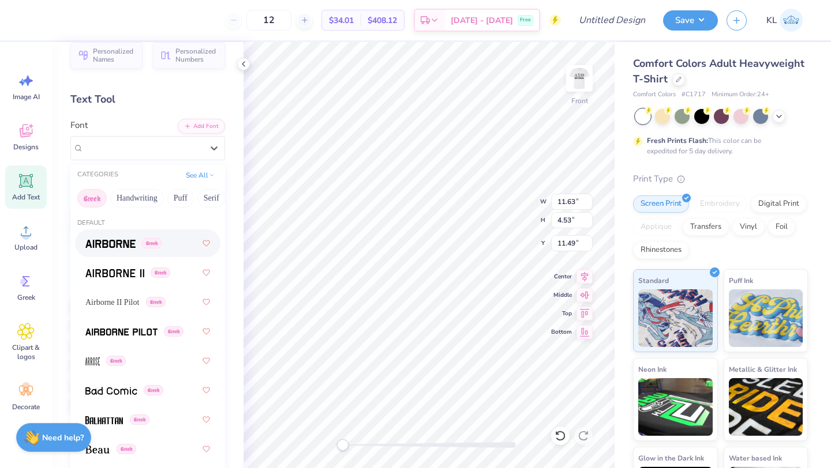
click at [126, 244] on img at bounding box center [110, 244] width 50 height 8
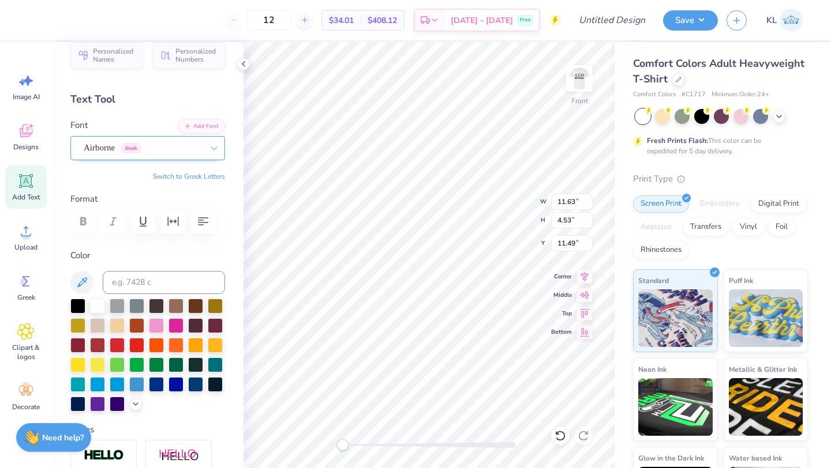
click at [166, 153] on div "Airborne Greek" at bounding box center [142, 148] width 121 height 18
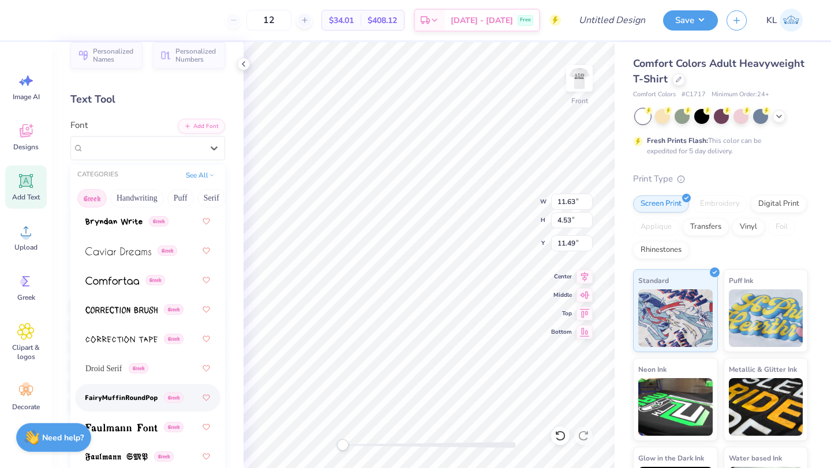
scroll to position [391, 0]
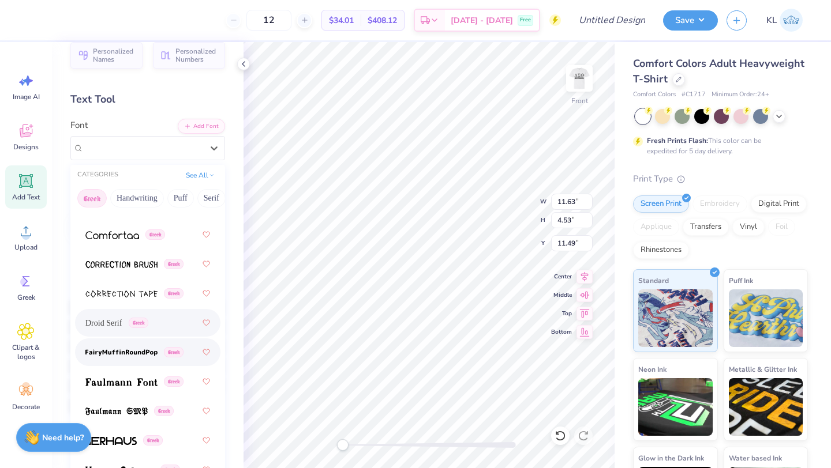
click at [113, 328] on span "Droid Serif" at bounding box center [103, 323] width 36 height 12
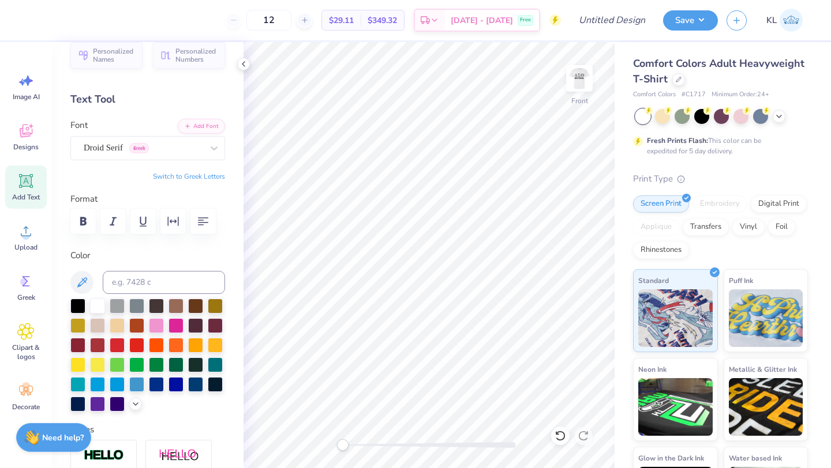
click at [20, 185] on icon at bounding box center [26, 181] width 14 height 14
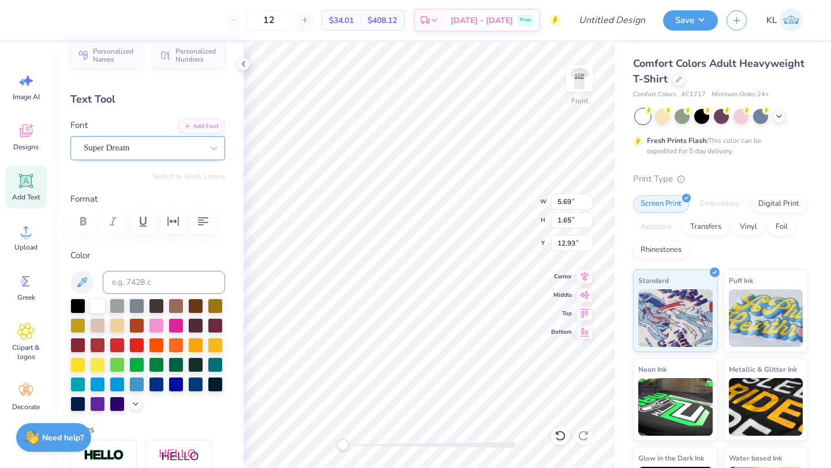
click at [136, 152] on div "Super Dream" at bounding box center [142, 148] width 121 height 18
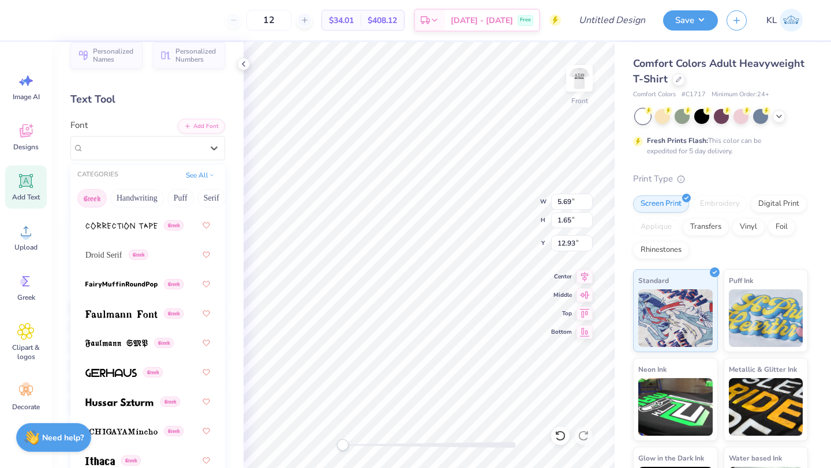
scroll to position [468, 0]
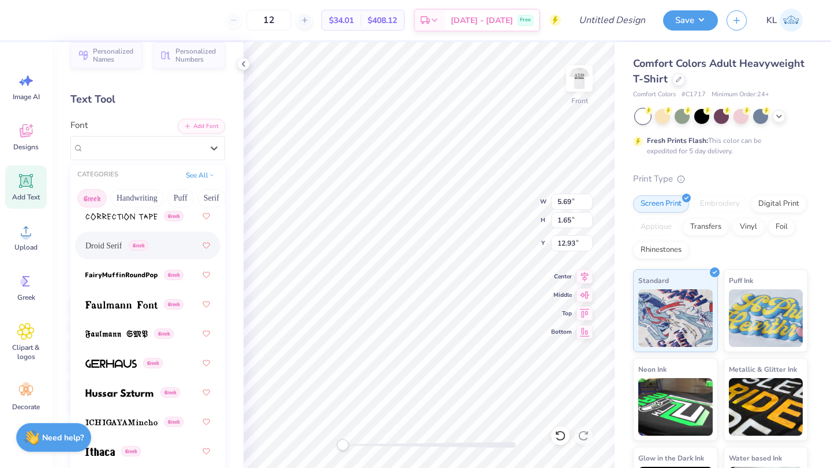
click at [108, 242] on span "Droid Serif" at bounding box center [103, 246] width 36 height 12
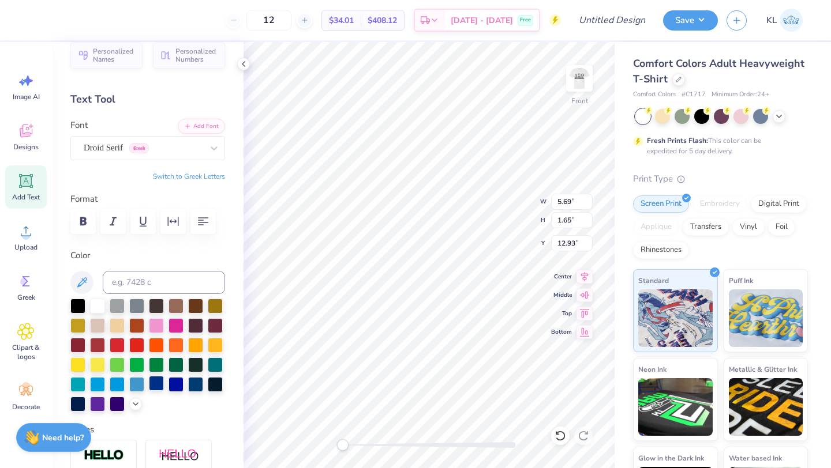
click at [160, 386] on div at bounding box center [156, 383] width 15 height 15
type textarea "T"
type textarea "DST Charity Bash 19-01-2022 New York"
click at [584, 298] on icon at bounding box center [584, 294] width 16 height 14
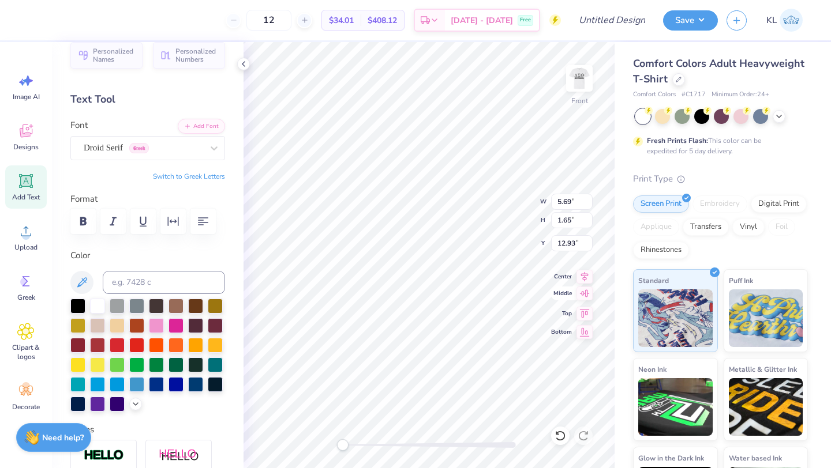
click at [584, 298] on icon at bounding box center [584, 294] width 16 height 14
click at [24, 185] on icon at bounding box center [26, 181] width 11 height 11
click at [190, 156] on div "Super Dream" at bounding box center [142, 148] width 121 height 18
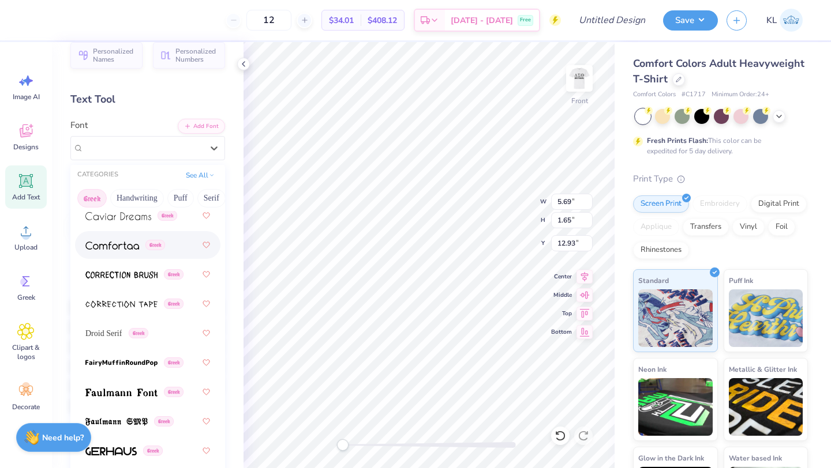
scroll to position [397, 0]
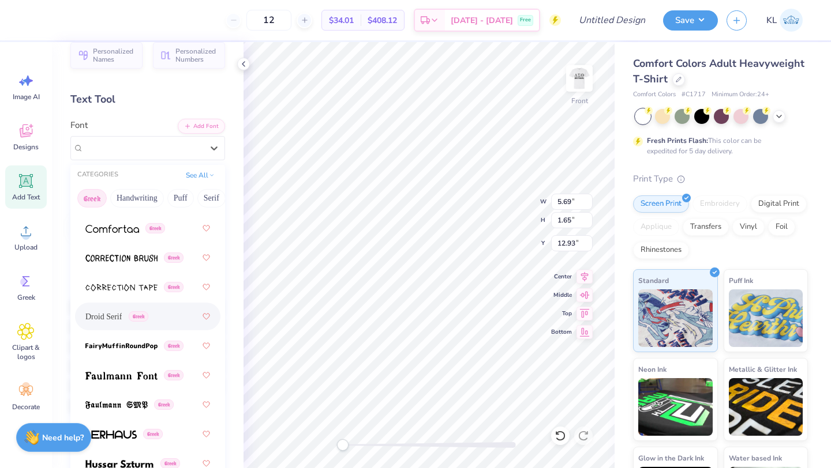
click at [106, 311] on span "Droid Serif" at bounding box center [103, 317] width 36 height 12
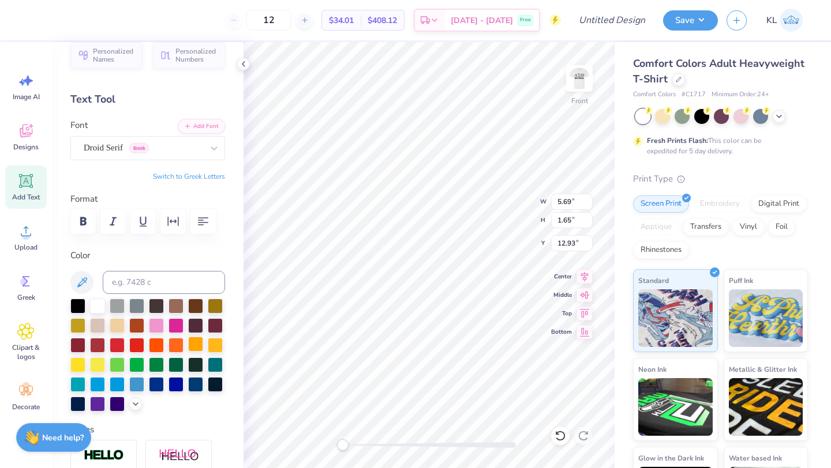
drag, startPoint x: 162, startPoint y: 384, endPoint x: 198, endPoint y: 346, distance: 52.6
click at [162, 384] on div at bounding box center [156, 384] width 15 height 15
click at [584, 293] on icon at bounding box center [585, 293] width 10 height 7
type input "5.80"
type input "1.68"
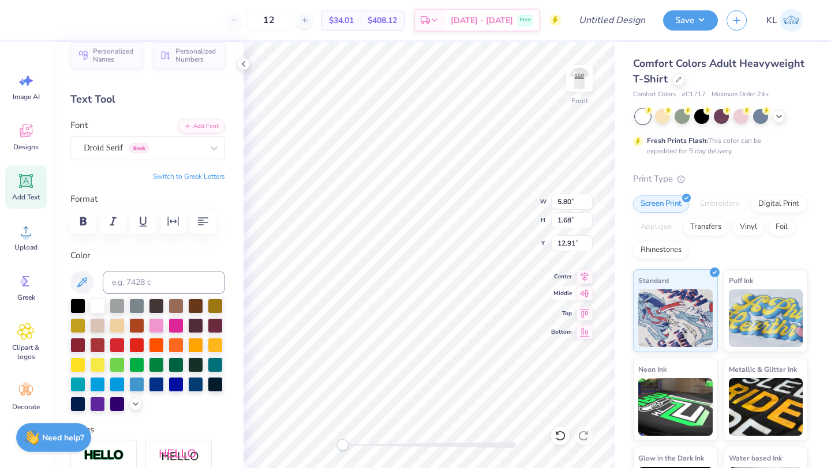
type input "12.91"
type textarea "T"
type textarea "DST Charity Bash"
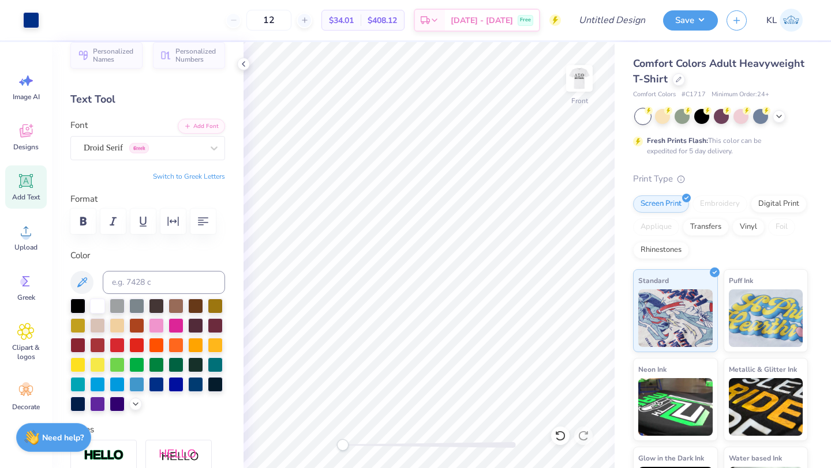
click at [25, 184] on icon at bounding box center [26, 181] width 11 height 11
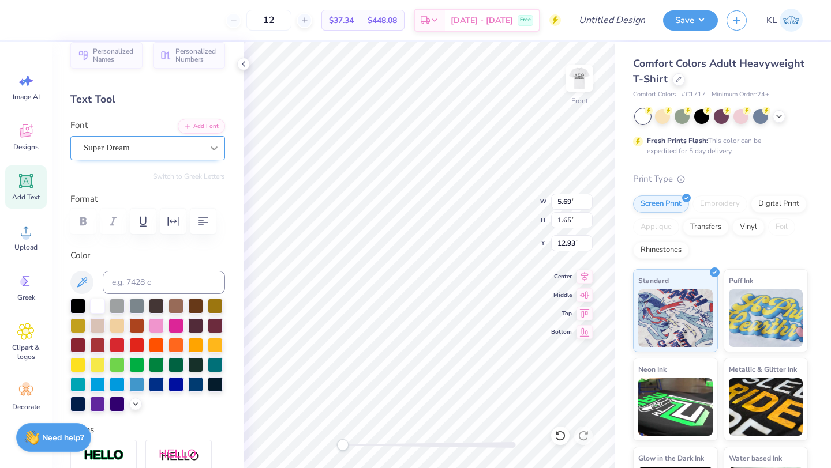
click at [211, 147] on icon at bounding box center [214, 149] width 7 height 4
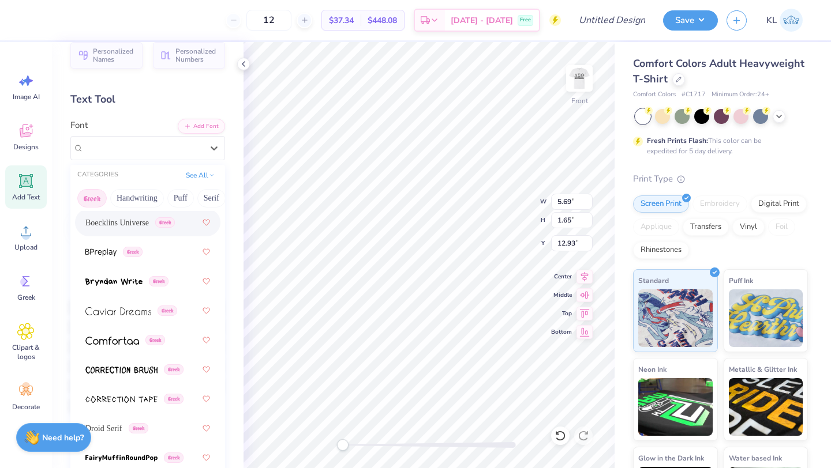
scroll to position [377, 0]
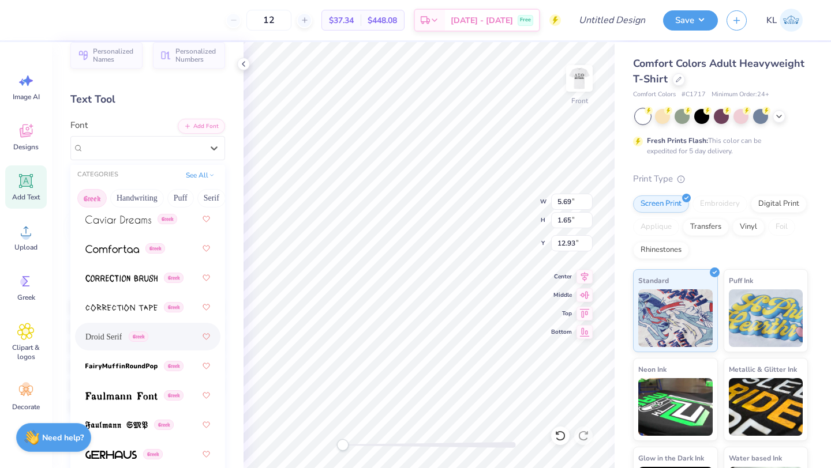
click at [116, 333] on span "Droid Serif" at bounding box center [103, 337] width 36 height 12
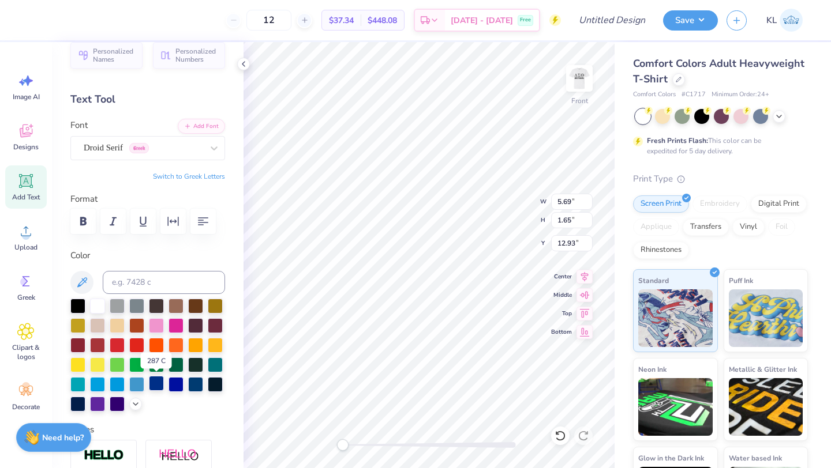
click at [154, 384] on div at bounding box center [156, 383] width 15 height 15
type textarea "T"
type textarea "19-01-2022 New York"
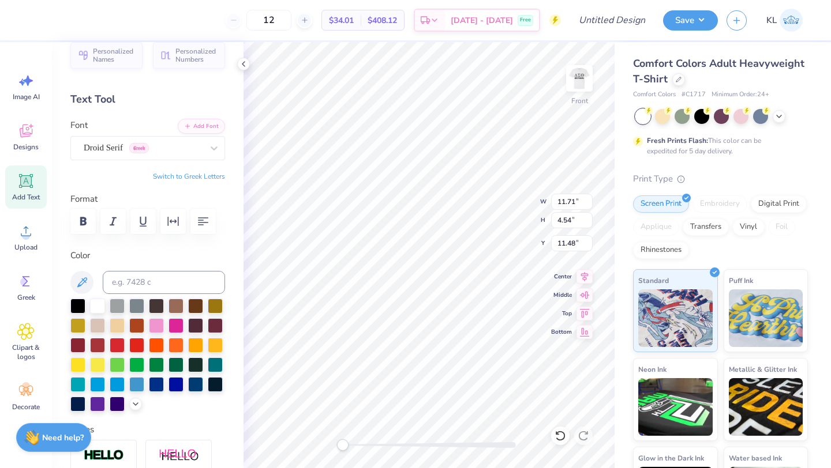
click at [205, 355] on div at bounding box center [147, 355] width 155 height 113
click at [569, 89] on img at bounding box center [579, 78] width 46 height 46
click at [581, 81] on img at bounding box center [579, 78] width 46 height 46
